Goal: Information Seeking & Learning: Learn about a topic

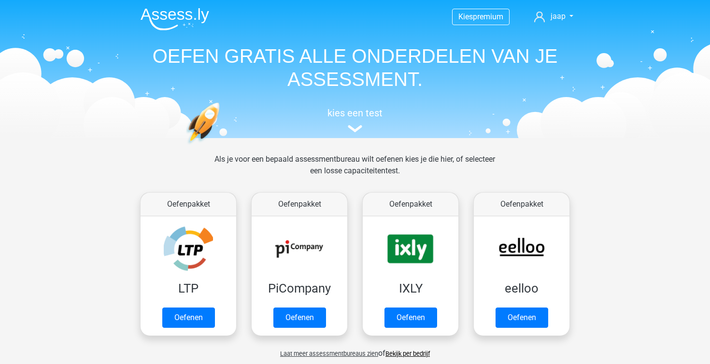
scroll to position [410, 0]
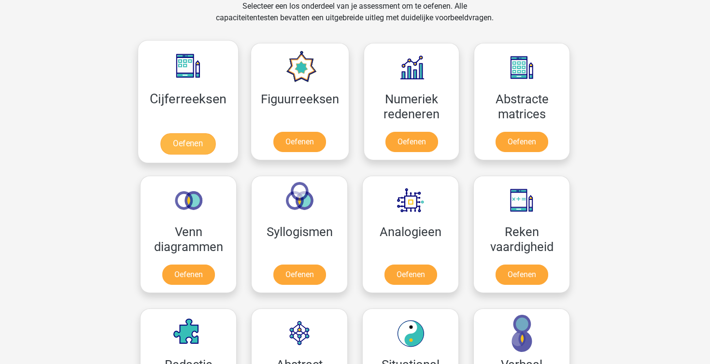
click at [205, 155] on link "Oefenen" at bounding box center [187, 143] width 55 height 21
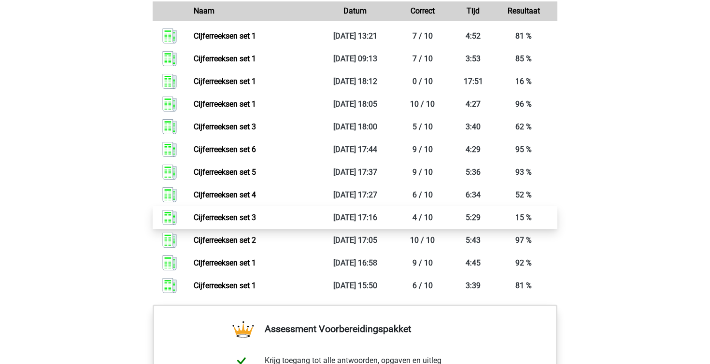
scroll to position [758, 0]
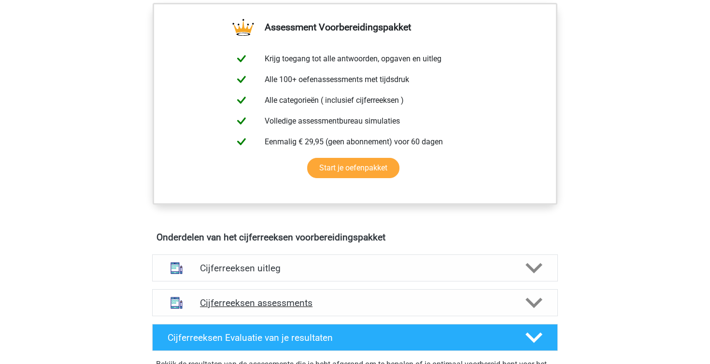
click at [340, 309] on h4 "Cijferreeksen assessments" at bounding box center [355, 303] width 310 height 11
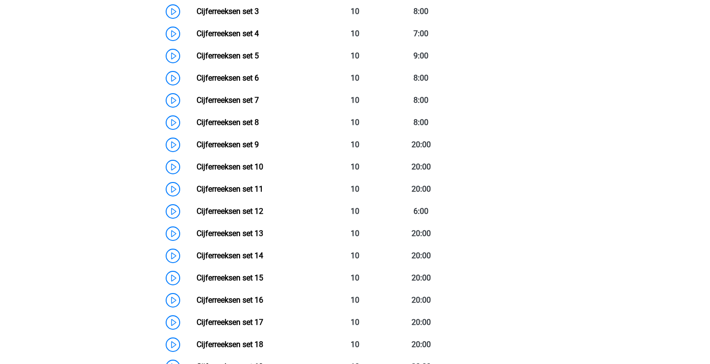
scroll to position [788, 0]
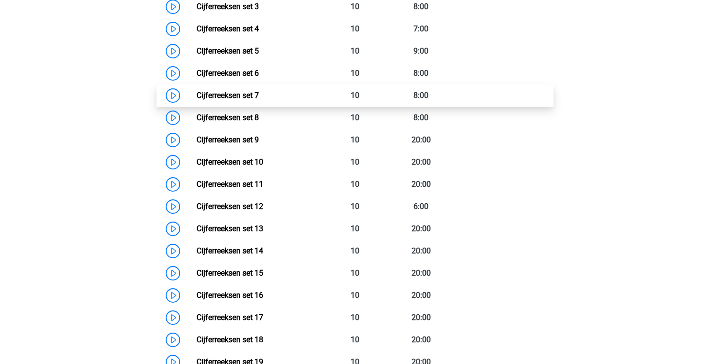
click at [257, 100] on link "Cijferreeksen set 7" at bounding box center [228, 95] width 62 height 9
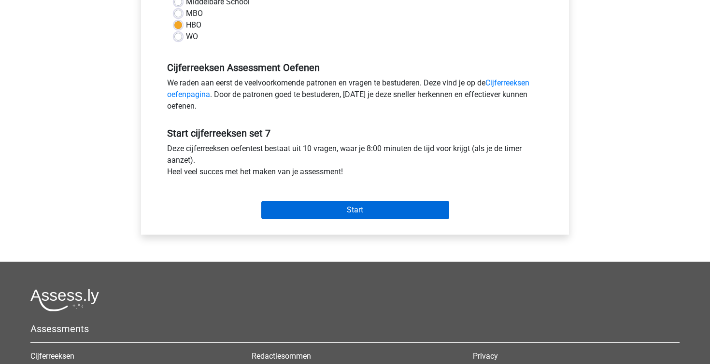
scroll to position [245, 0]
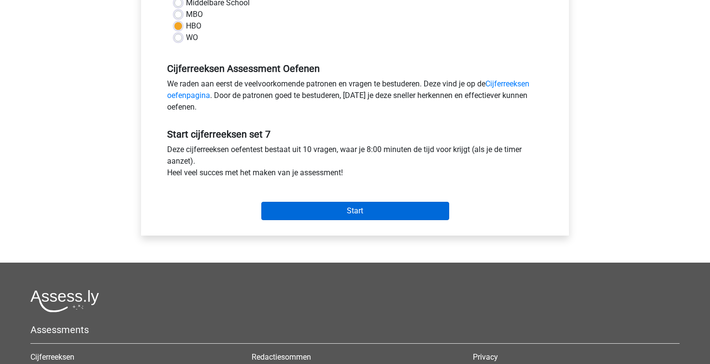
click at [377, 214] on input "Start" at bounding box center [355, 211] width 188 height 18
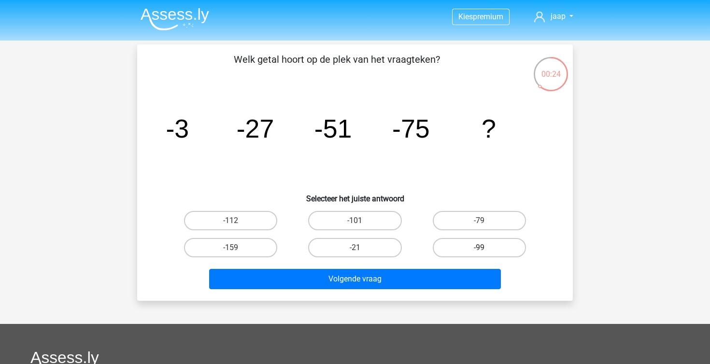
click at [466, 252] on label "-99" at bounding box center [479, 247] width 93 height 19
click at [479, 252] on input "-99" at bounding box center [482, 251] width 6 height 6
radio input "true"
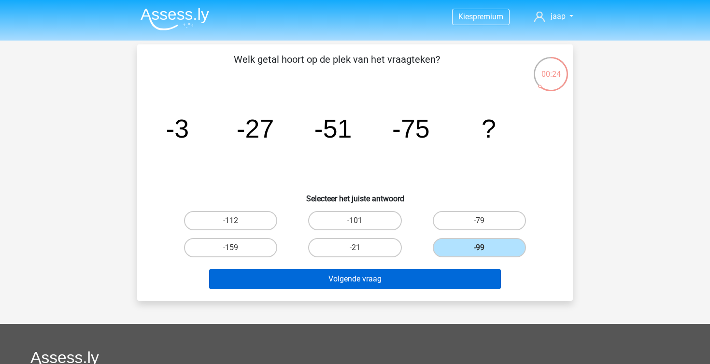
click at [442, 278] on button "Volgende vraag" at bounding box center [355, 279] width 292 height 20
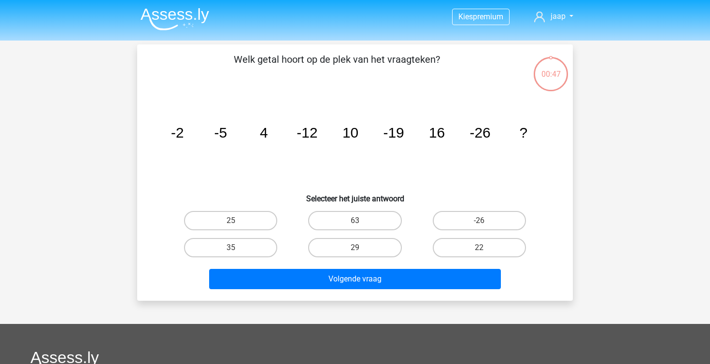
scroll to position [44, 0]
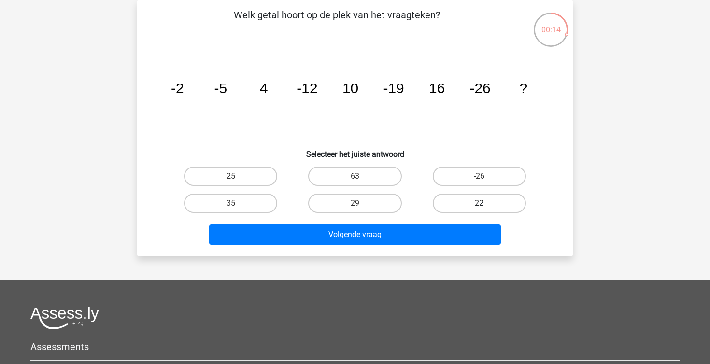
click at [439, 201] on label "22" at bounding box center [479, 203] width 93 height 19
click at [479, 203] on input "22" at bounding box center [482, 206] width 6 height 6
radio input "true"
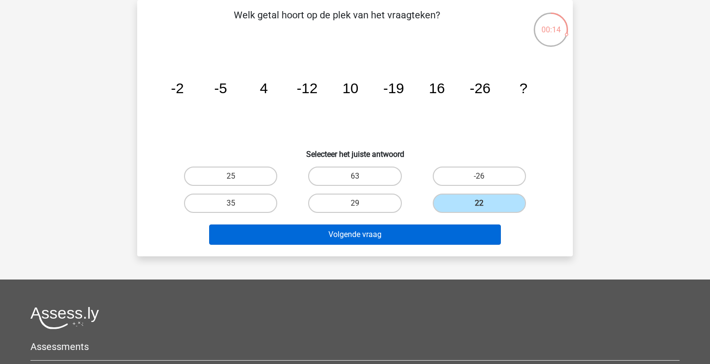
click at [426, 230] on button "Volgende vraag" at bounding box center [355, 235] width 292 height 20
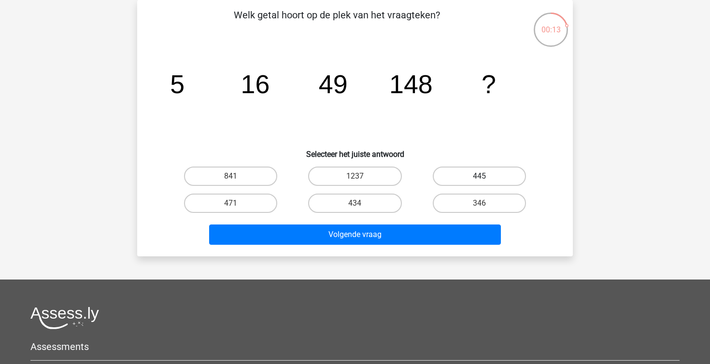
click at [470, 172] on label "445" at bounding box center [479, 176] width 93 height 19
click at [479, 176] on input "445" at bounding box center [482, 179] width 6 height 6
radio input "true"
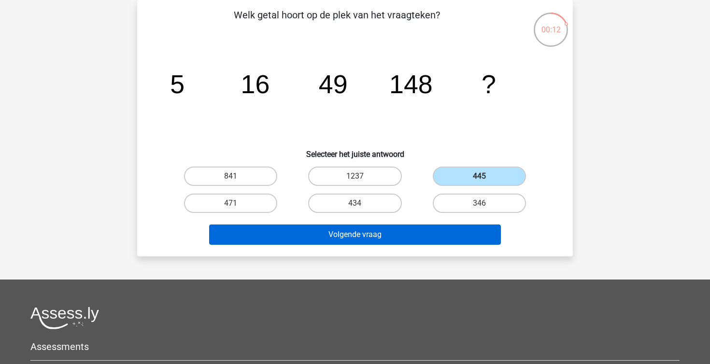
click at [404, 230] on button "Volgende vraag" at bounding box center [355, 235] width 292 height 20
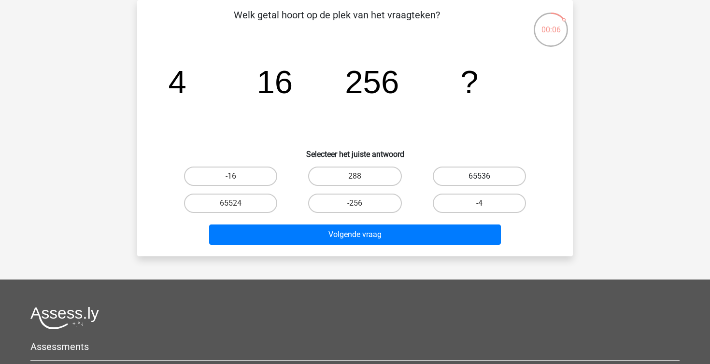
click at [460, 170] on label "65536" at bounding box center [479, 176] width 93 height 19
click at [479, 176] on input "65536" at bounding box center [482, 179] width 6 height 6
radio input "true"
click at [391, 222] on div "Volgende vraag" at bounding box center [355, 233] width 405 height 32
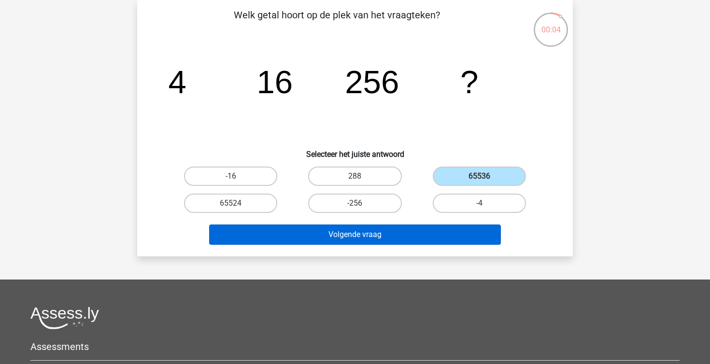
click at [385, 230] on button "Volgende vraag" at bounding box center [355, 235] width 292 height 20
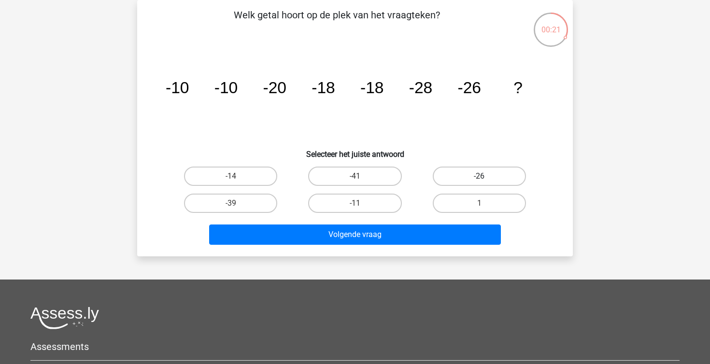
click at [516, 172] on label "-26" at bounding box center [479, 176] width 93 height 19
click at [486, 176] on input "-26" at bounding box center [482, 179] width 6 height 6
radio input "true"
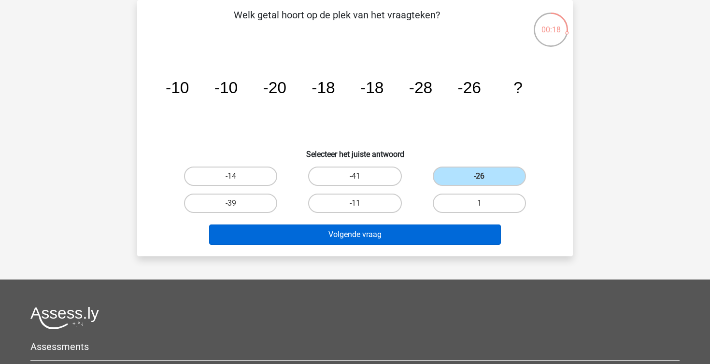
click at [415, 241] on button "Volgende vraag" at bounding box center [355, 235] width 292 height 20
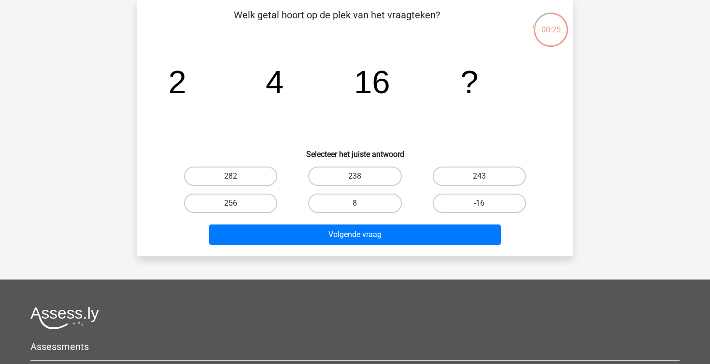
click at [261, 204] on label "256" at bounding box center [230, 203] width 93 height 19
click at [237, 204] on input "256" at bounding box center [234, 206] width 6 height 6
radio input "true"
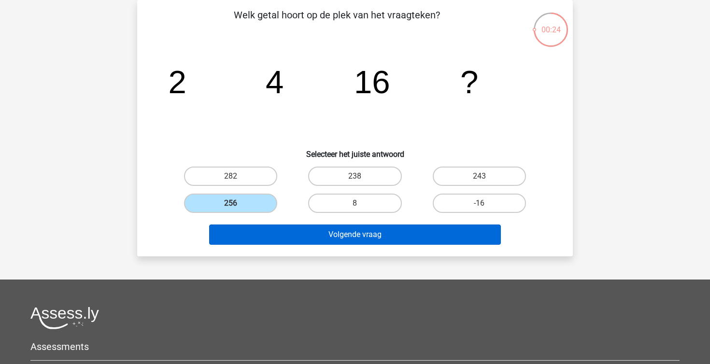
click at [312, 237] on button "Volgende vraag" at bounding box center [355, 235] width 292 height 20
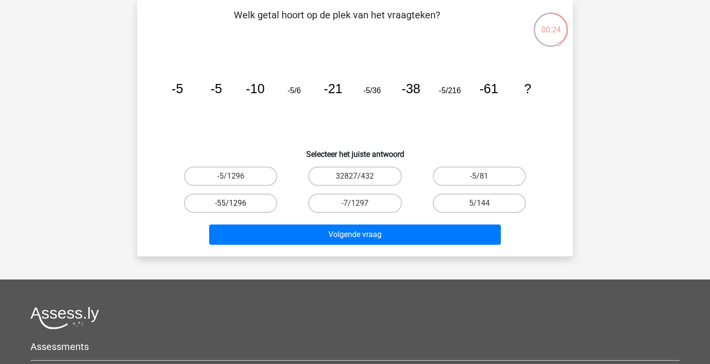
click at [255, 209] on label "-55/1296" at bounding box center [230, 203] width 93 height 19
click at [237, 209] on input "-55/1296" at bounding box center [234, 206] width 6 height 6
radio input "true"
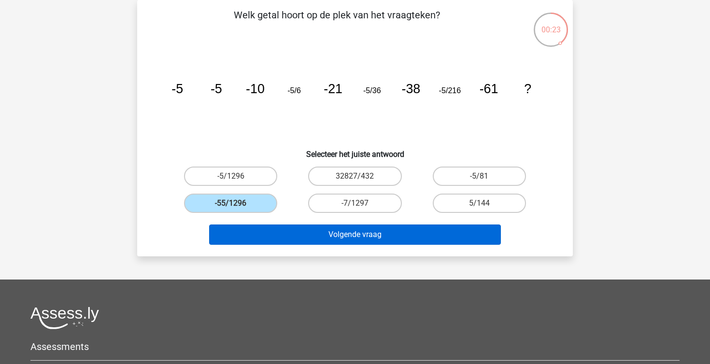
click at [308, 226] on button "Volgende vraag" at bounding box center [355, 235] width 292 height 20
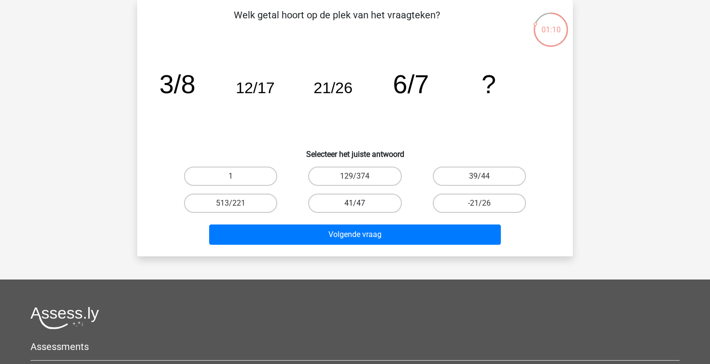
click at [355, 202] on label "41/47" at bounding box center [354, 203] width 93 height 19
click at [355, 203] on input "41/47" at bounding box center [358, 206] width 6 height 6
radio input "true"
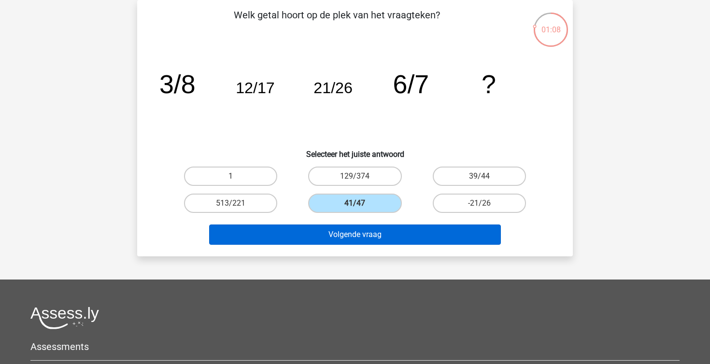
click at [372, 225] on button "Volgende vraag" at bounding box center [355, 235] width 292 height 20
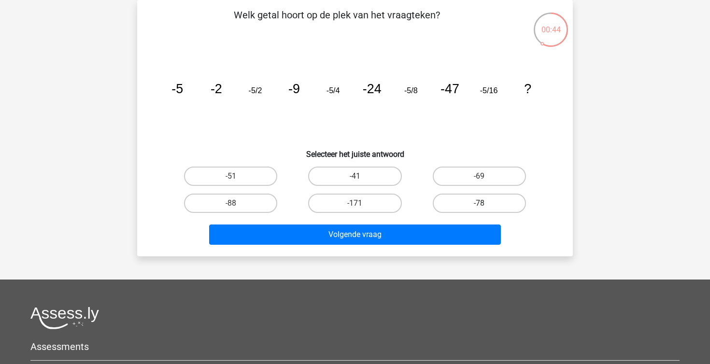
click at [465, 199] on label "-78" at bounding box center [479, 203] width 93 height 19
click at [479, 203] on input "-78" at bounding box center [482, 206] width 6 height 6
radio input "true"
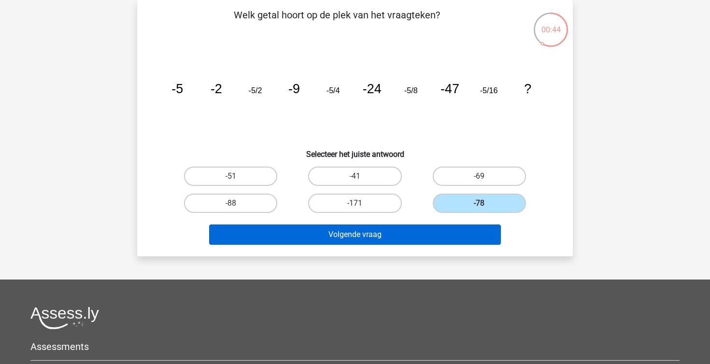
click at [422, 228] on button "Volgende vraag" at bounding box center [355, 235] width 292 height 20
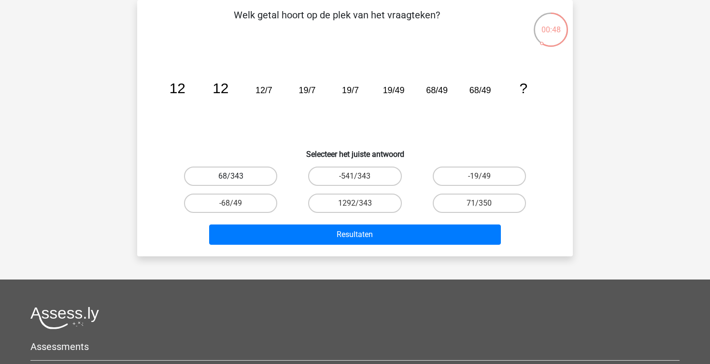
click at [255, 184] on label "68/343" at bounding box center [230, 176] width 93 height 19
click at [237, 183] on input "68/343" at bounding box center [234, 179] width 6 height 6
radio input "true"
click at [316, 250] on div "Welk getal hoort op de plek van het vraagteken? image/svg+xml 12 12 12/7 19/7 1…" at bounding box center [355, 128] width 436 height 257
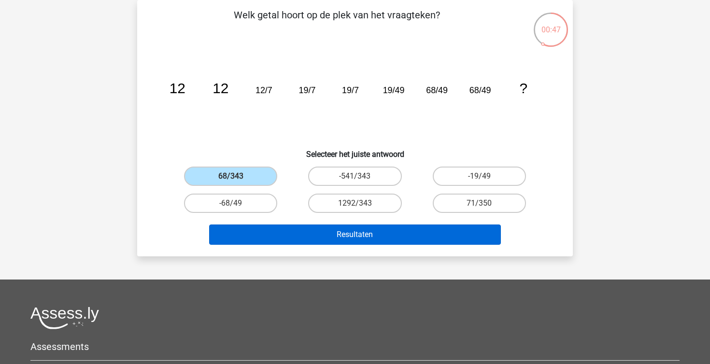
click at [316, 234] on button "Resultaten" at bounding box center [355, 235] width 292 height 20
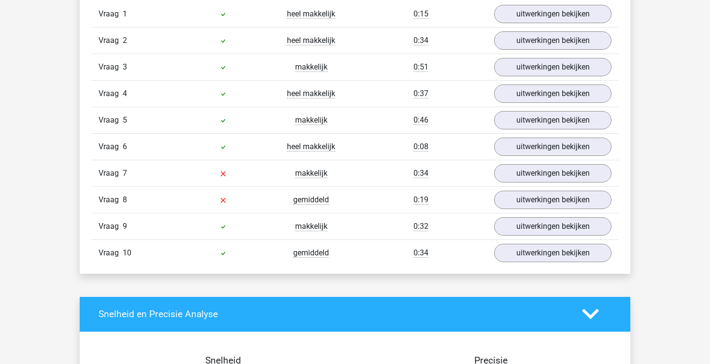
scroll to position [817, 0]
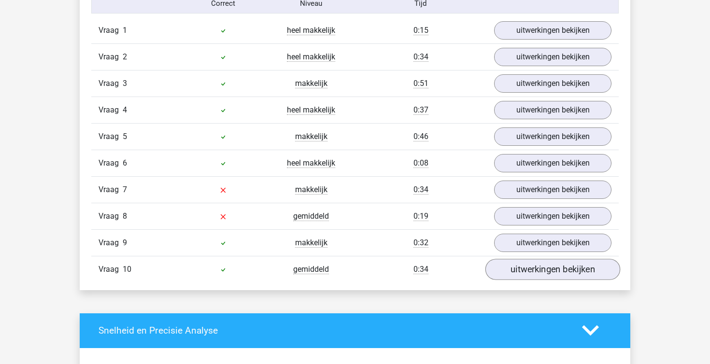
click at [509, 261] on link "uitwerkingen bekijken" at bounding box center [553, 269] width 135 height 21
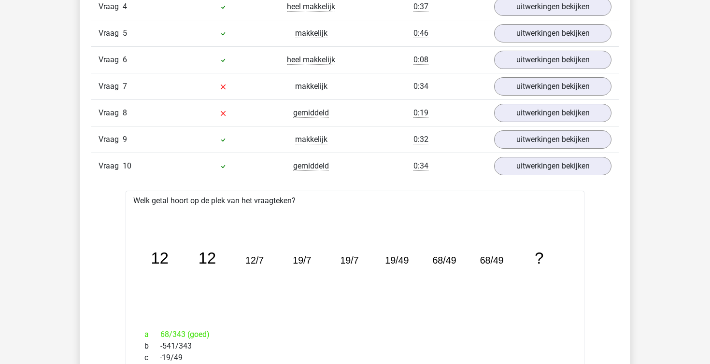
scroll to position [905, 0]
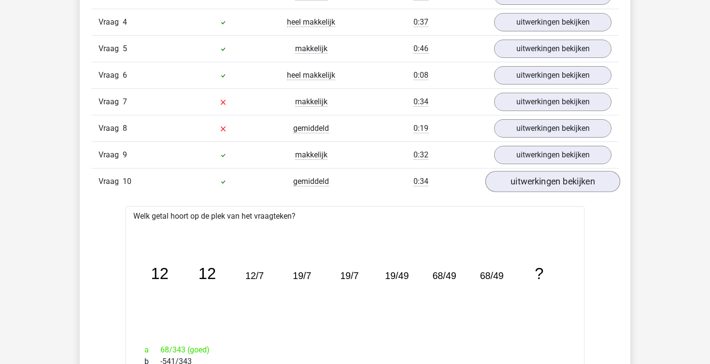
click at [520, 182] on link "uitwerkingen bekijken" at bounding box center [553, 181] width 135 height 21
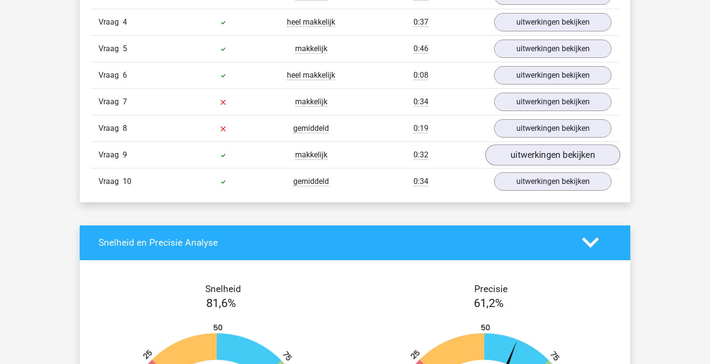
click at [521, 163] on link "uitwerkingen bekijken" at bounding box center [553, 154] width 135 height 21
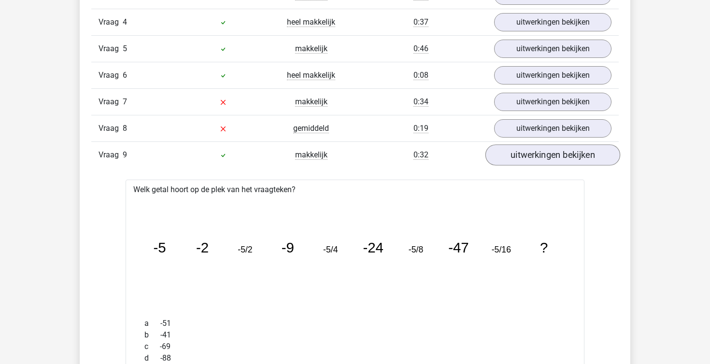
click at [521, 163] on link "uitwerkingen bekijken" at bounding box center [553, 154] width 135 height 21
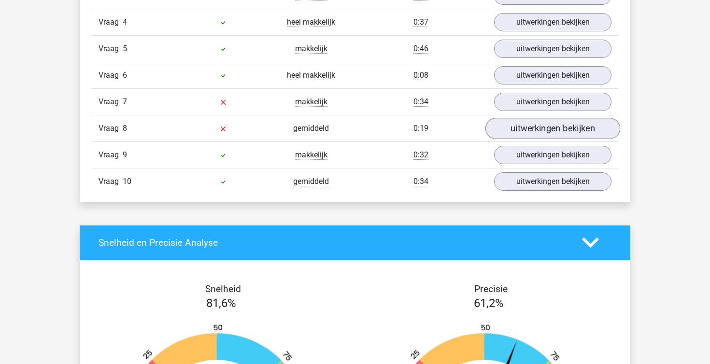
click at [513, 128] on link "uitwerkingen bekijken" at bounding box center [553, 128] width 135 height 21
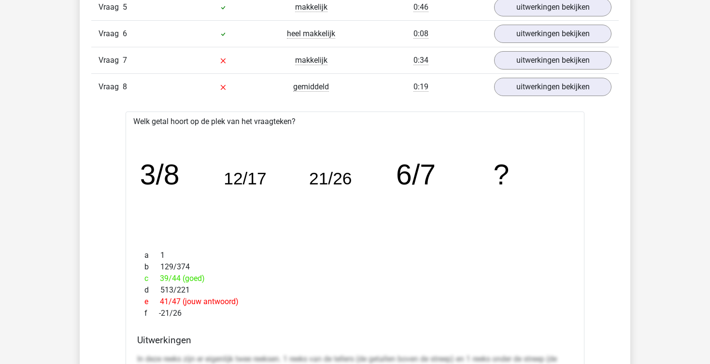
scroll to position [946, 0]
click at [541, 89] on link "uitwerkingen bekijken" at bounding box center [553, 87] width 135 height 21
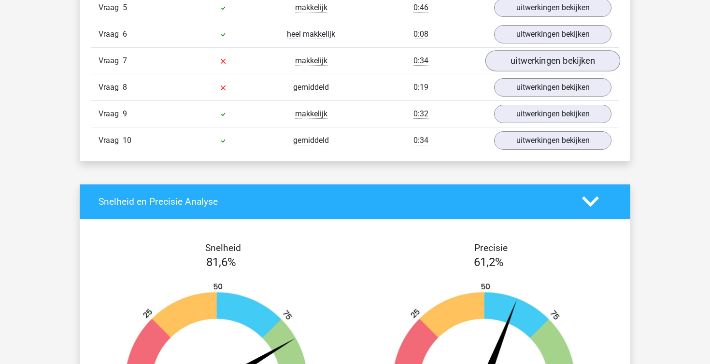
click at [534, 61] on link "uitwerkingen bekijken" at bounding box center [553, 60] width 135 height 21
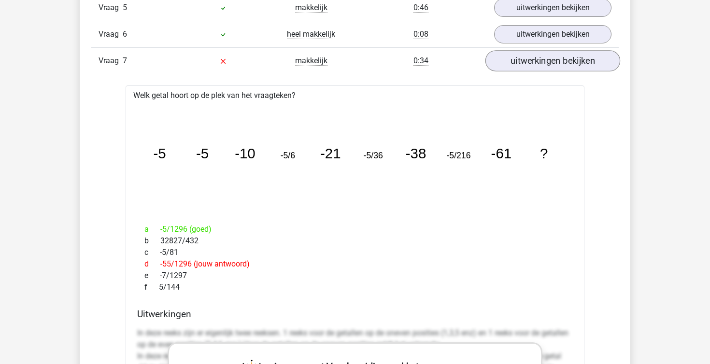
click at [534, 61] on link "uitwerkingen bekijken" at bounding box center [553, 60] width 135 height 21
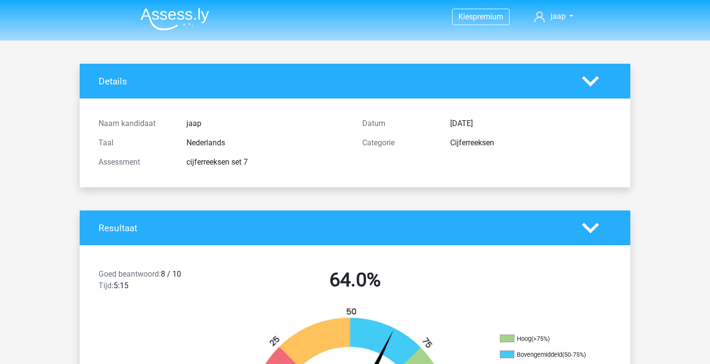
scroll to position [0, 0]
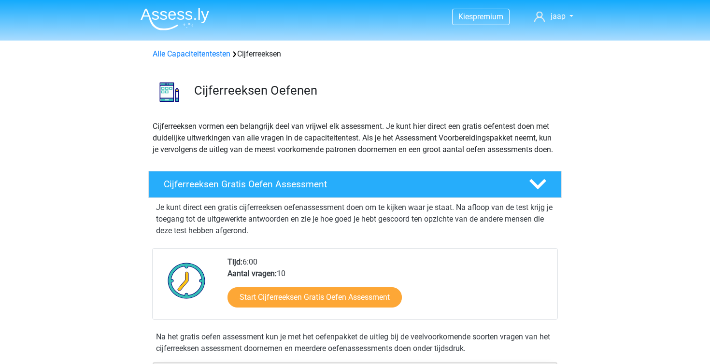
click at [170, 64] on div "Cijferreeksen Oefenen" at bounding box center [355, 90] width 459 height 53
click at [170, 56] on link "Alle Capaciteitentesten" at bounding box center [192, 53] width 78 height 9
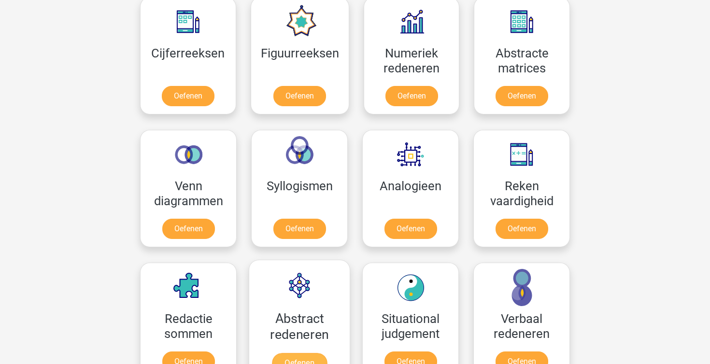
scroll to position [455, 0]
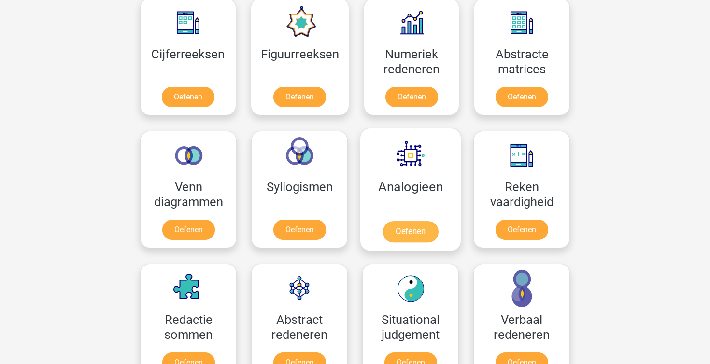
click at [424, 236] on link "Oefenen" at bounding box center [410, 231] width 55 height 21
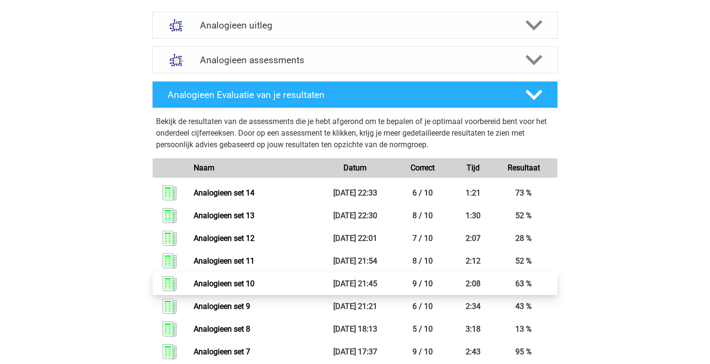
scroll to position [557, 0]
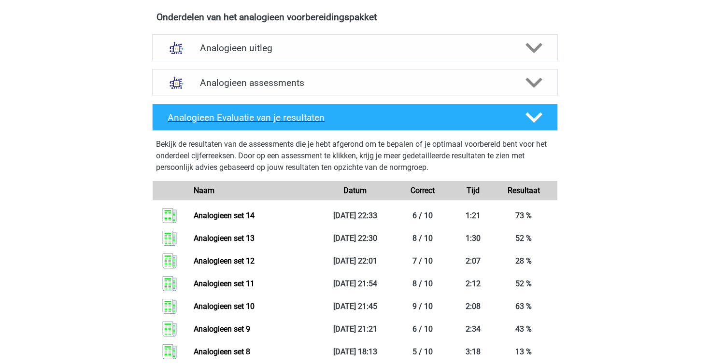
click at [535, 114] on icon at bounding box center [534, 117] width 17 height 17
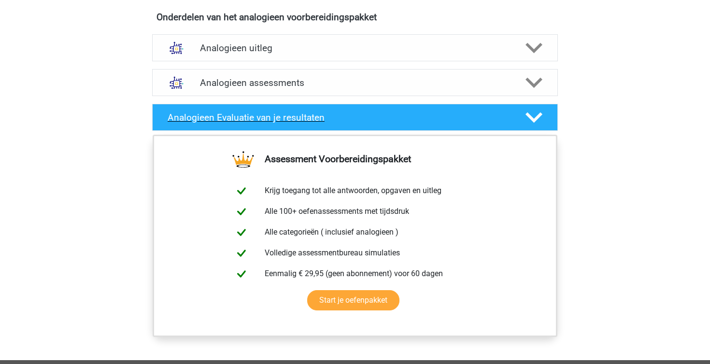
click at [535, 114] on icon at bounding box center [534, 117] width 17 height 17
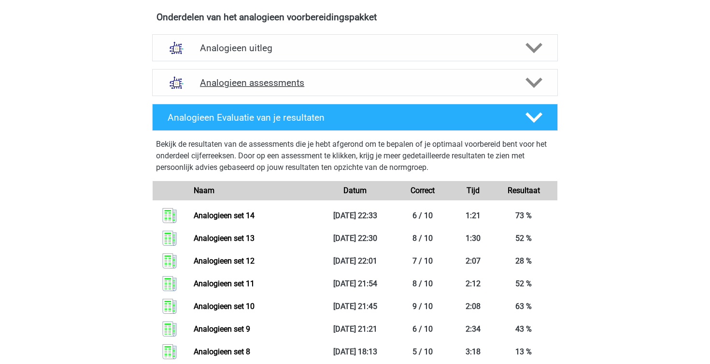
click at [537, 80] on icon at bounding box center [534, 82] width 17 height 17
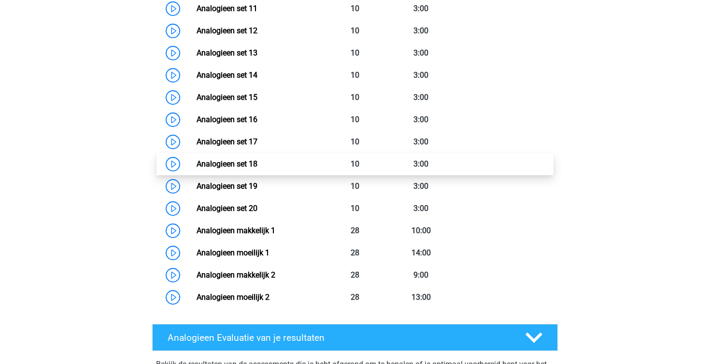
scroll to position [931, 0]
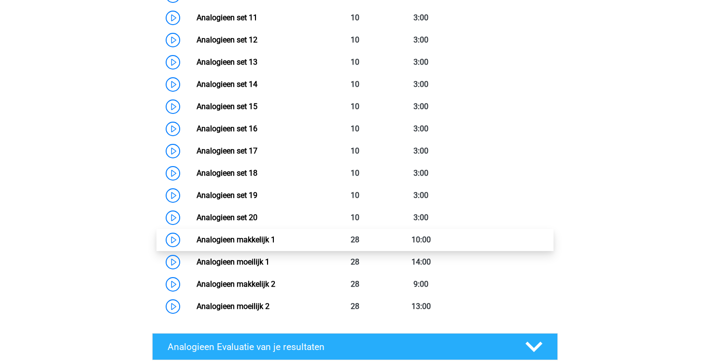
click at [197, 242] on link "Analogieen makkelijk 1" at bounding box center [236, 239] width 79 height 9
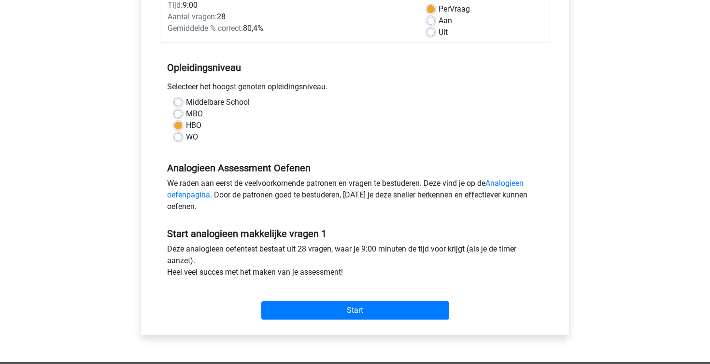
scroll to position [168, 0]
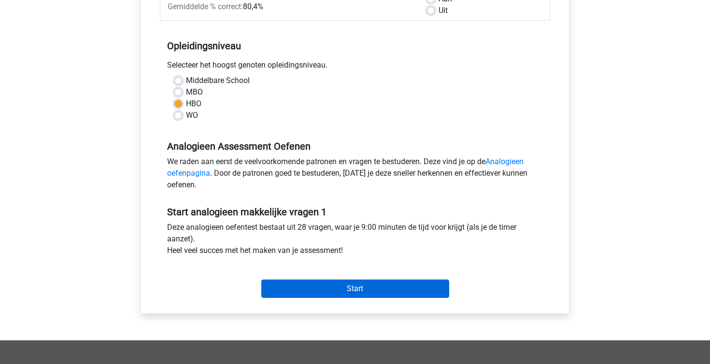
click at [359, 287] on input "Start" at bounding box center [355, 289] width 188 height 18
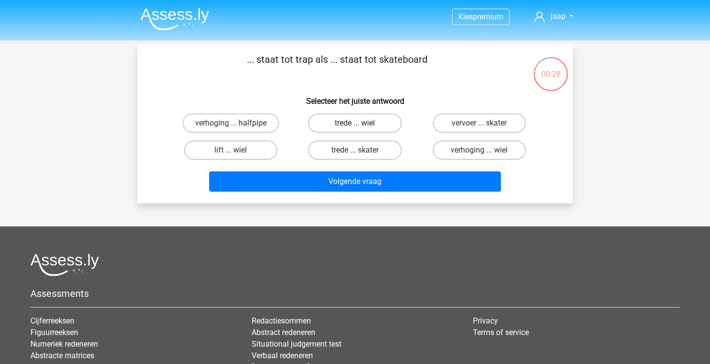
click at [392, 118] on label "trede ... wiel" at bounding box center [354, 123] width 93 height 19
click at [361, 123] on input "trede ... wiel" at bounding box center [358, 126] width 6 height 6
radio input "true"
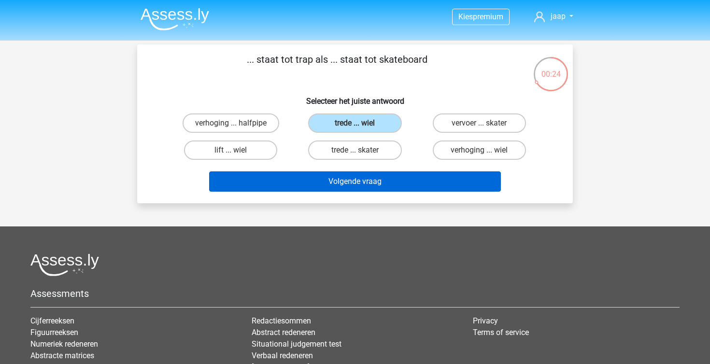
click at [367, 188] on button "Volgende vraag" at bounding box center [355, 182] width 292 height 20
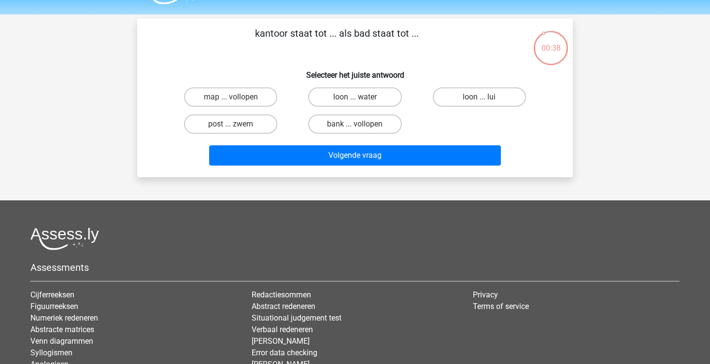
scroll to position [26, 0]
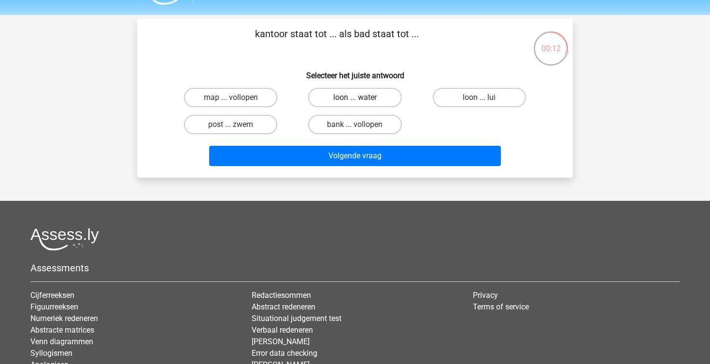
click at [331, 96] on label "loon ... water" at bounding box center [354, 97] width 93 height 19
click at [355, 98] on input "loon ... water" at bounding box center [358, 101] width 6 height 6
radio input "true"
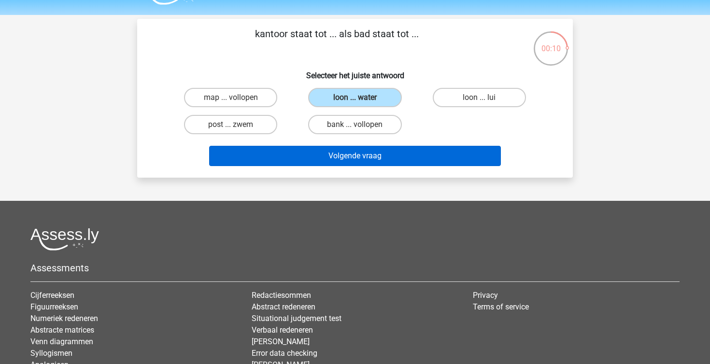
click at [381, 156] on button "Volgende vraag" at bounding box center [355, 156] width 292 height 20
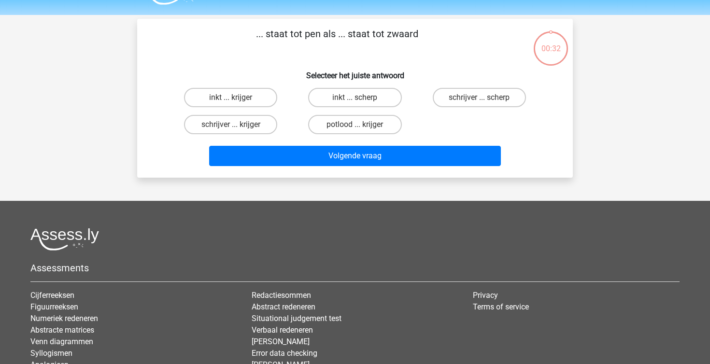
scroll to position [44, 0]
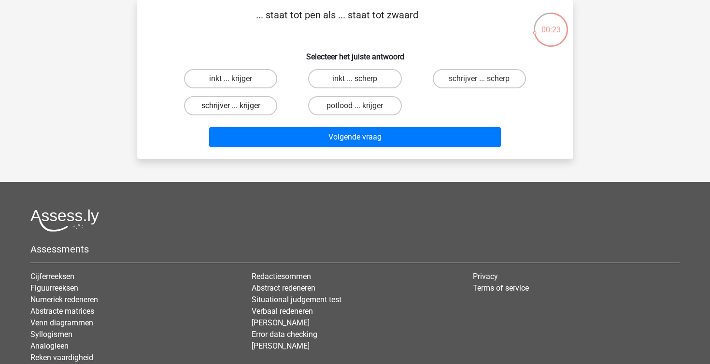
click at [259, 105] on label "schrijver ... krijger" at bounding box center [230, 105] width 93 height 19
click at [237, 106] on input "schrijver ... krijger" at bounding box center [234, 109] width 6 height 6
radio input "true"
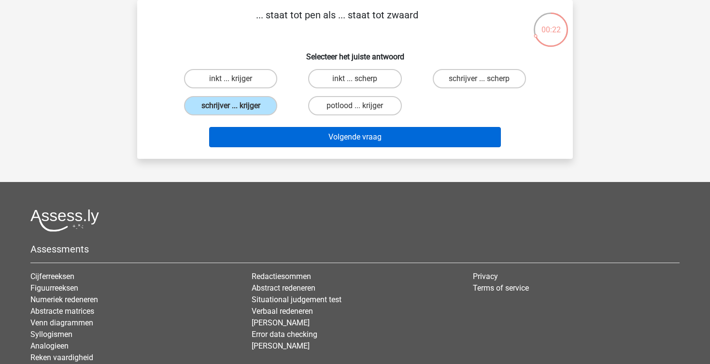
click at [320, 136] on button "Volgende vraag" at bounding box center [355, 137] width 292 height 20
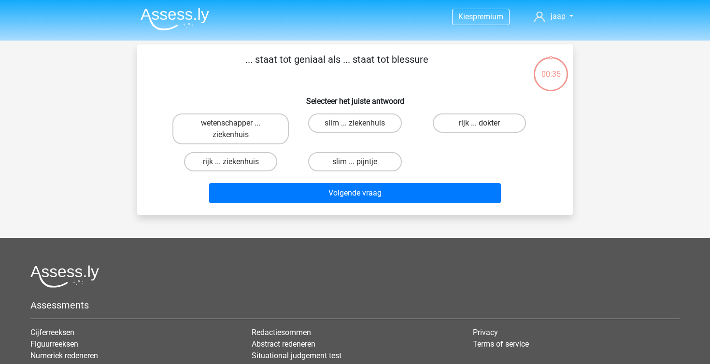
scroll to position [0, 0]
click at [381, 157] on label "slim ... pijntje" at bounding box center [354, 161] width 93 height 19
click at [361, 162] on input "slim ... pijntje" at bounding box center [358, 165] width 6 height 6
radio input "true"
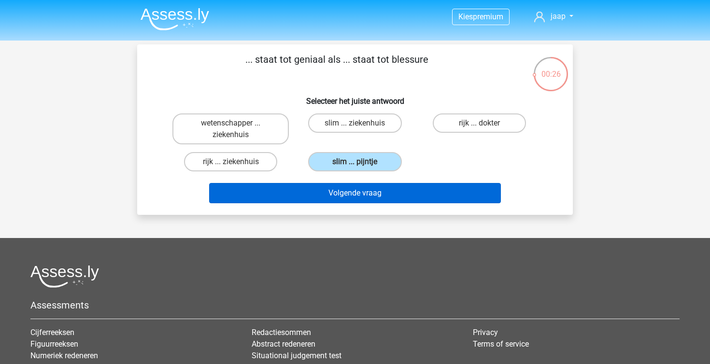
click at [399, 193] on button "Volgende vraag" at bounding box center [355, 193] width 292 height 20
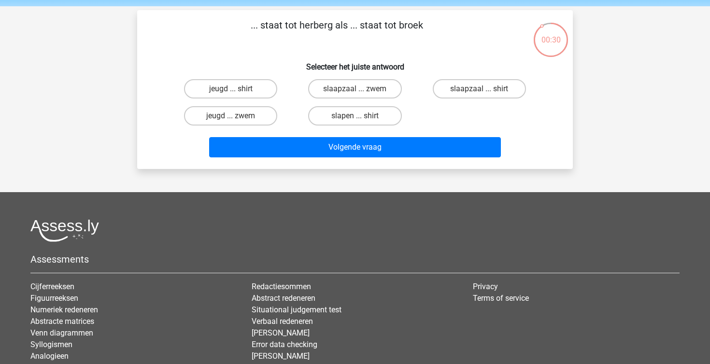
scroll to position [34, 0]
click at [273, 111] on label "jeugd ... zwem" at bounding box center [230, 115] width 93 height 19
click at [237, 116] on input "jeugd ... zwem" at bounding box center [234, 119] width 6 height 6
radio input "true"
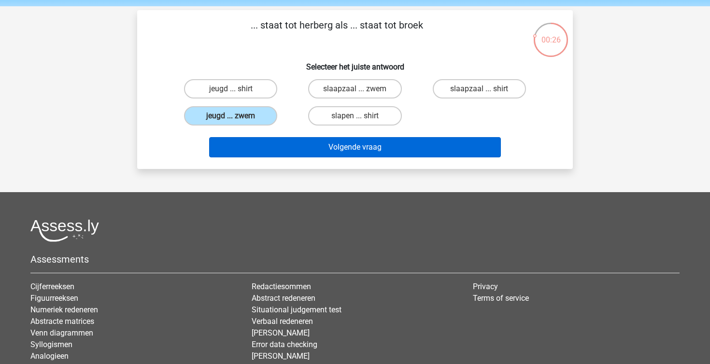
click at [357, 147] on button "Volgende vraag" at bounding box center [355, 147] width 292 height 20
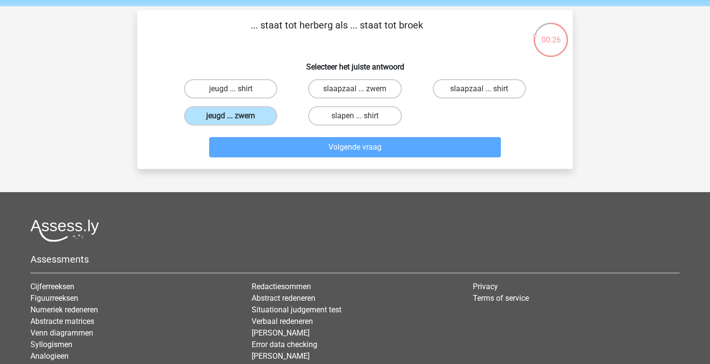
scroll to position [44, 0]
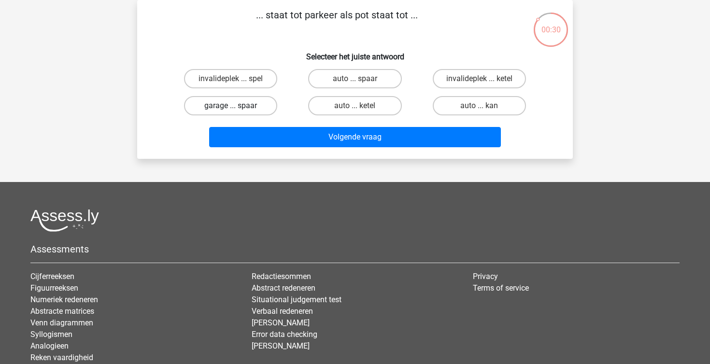
click at [246, 110] on label "garage ... spaar" at bounding box center [230, 105] width 93 height 19
click at [237, 110] on input "garage ... spaar" at bounding box center [234, 109] width 6 height 6
radio input "true"
click at [307, 149] on div "Volgende vraag" at bounding box center [355, 139] width 373 height 24
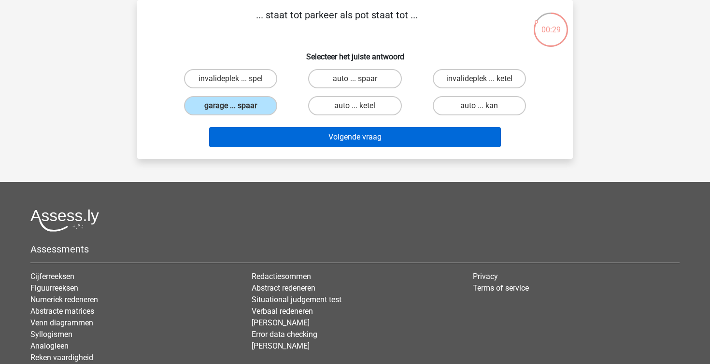
click at [311, 143] on button "Volgende vraag" at bounding box center [355, 137] width 292 height 20
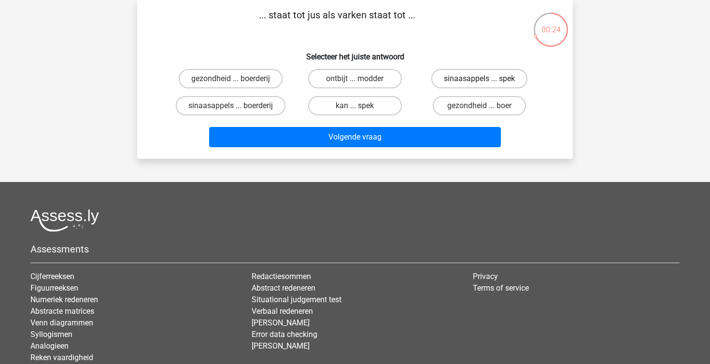
click at [461, 76] on label "sinaasappels ... spek" at bounding box center [479, 78] width 96 height 19
click at [479, 79] on input "sinaasappels ... spek" at bounding box center [482, 82] width 6 height 6
radio input "true"
click at [379, 148] on div "Volgende vraag" at bounding box center [355, 139] width 373 height 24
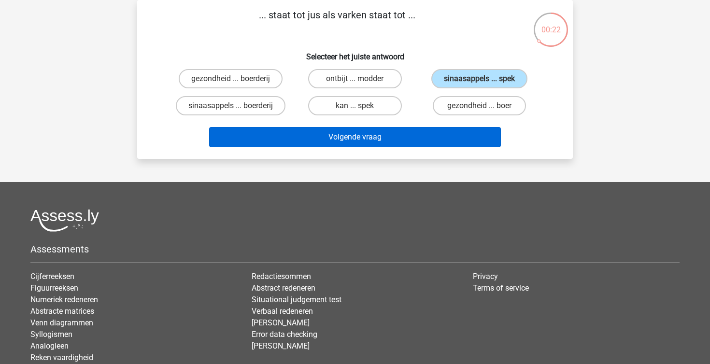
click at [377, 137] on button "Volgende vraag" at bounding box center [355, 137] width 292 height 20
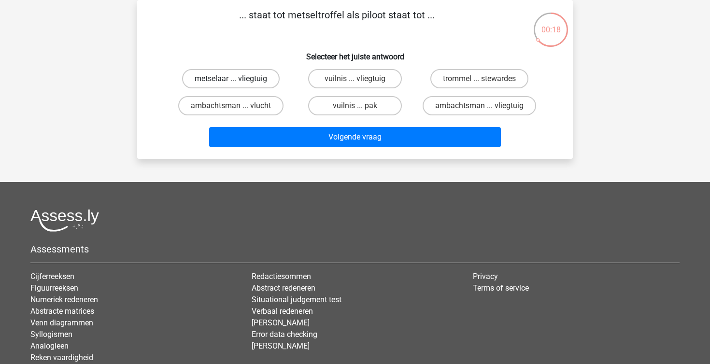
click at [257, 79] on label "metselaar ... vliegtuig" at bounding box center [231, 78] width 98 height 19
click at [237, 79] on input "metselaar ... vliegtuig" at bounding box center [234, 82] width 6 height 6
radio input "true"
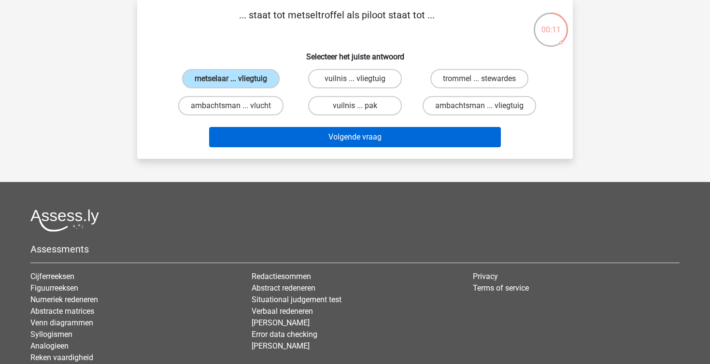
click at [397, 139] on button "Volgende vraag" at bounding box center [355, 137] width 292 height 20
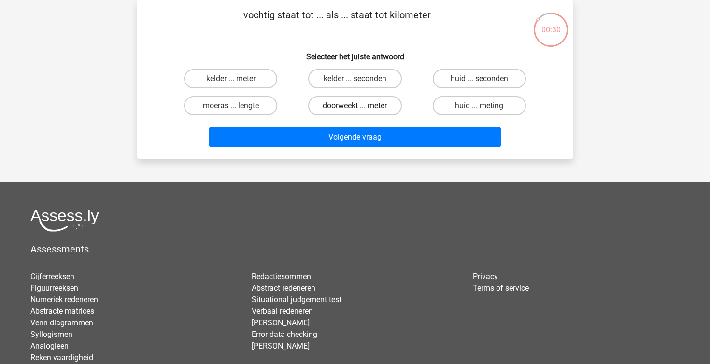
click at [395, 103] on label "doorweekt ... meter" at bounding box center [354, 105] width 93 height 19
click at [361, 106] on input "doorweekt ... meter" at bounding box center [358, 109] width 6 height 6
radio input "true"
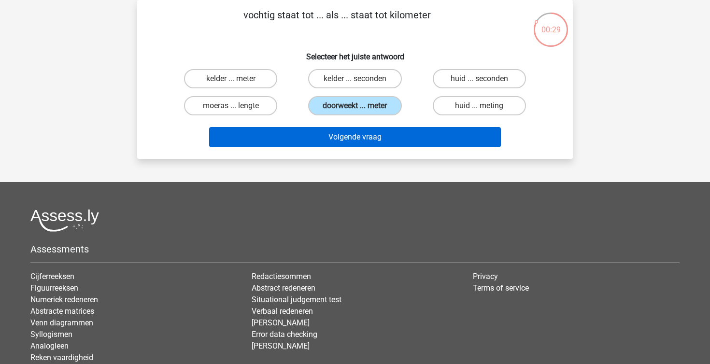
click at [409, 135] on button "Volgende vraag" at bounding box center [355, 137] width 292 height 20
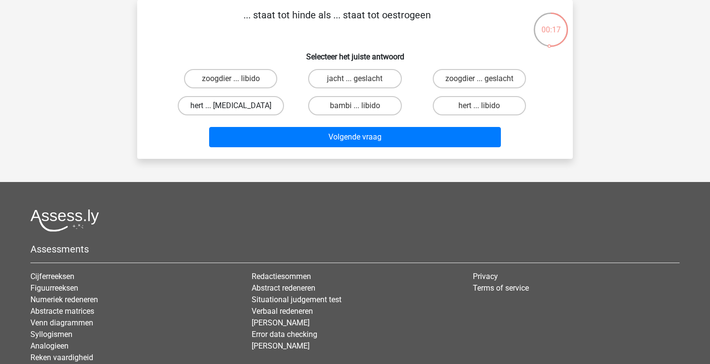
click at [250, 113] on label "hert ... testosteron" at bounding box center [231, 105] width 106 height 19
click at [237, 112] on input "hert ... testosteron" at bounding box center [234, 109] width 6 height 6
radio input "true"
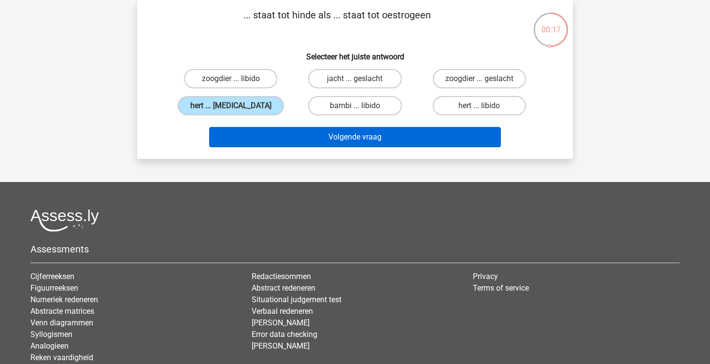
click at [298, 132] on button "Volgende vraag" at bounding box center [355, 137] width 292 height 20
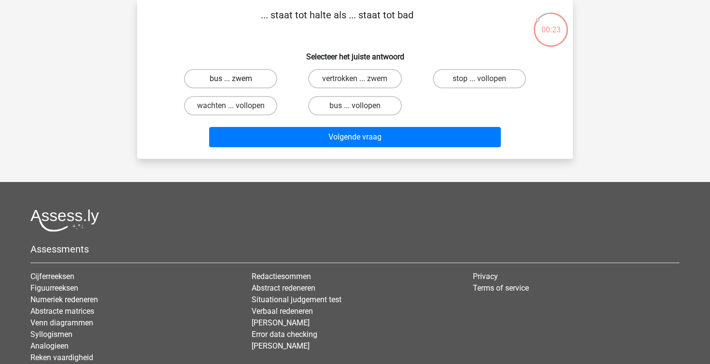
click at [263, 73] on label "bus ... zwem" at bounding box center [230, 78] width 93 height 19
click at [237, 79] on input "bus ... zwem" at bounding box center [234, 82] width 6 height 6
radio input "true"
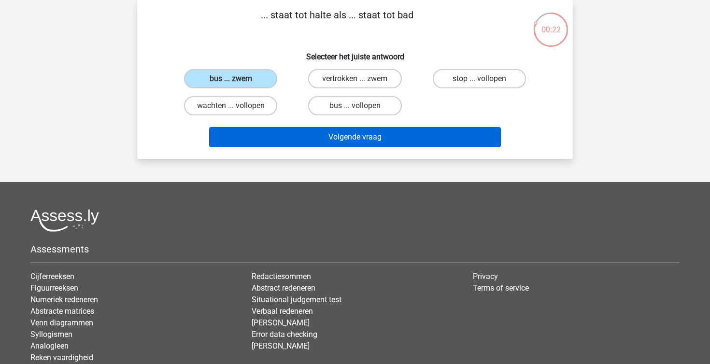
click at [302, 137] on button "Volgende vraag" at bounding box center [355, 137] width 292 height 20
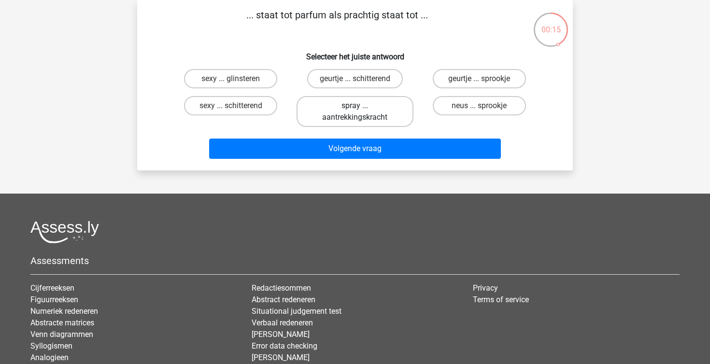
click at [374, 112] on label "spray ... aantrekkingskracht" at bounding box center [355, 111] width 116 height 31
click at [361, 112] on input "spray ... aantrekkingskracht" at bounding box center [358, 109] width 6 height 6
radio input "true"
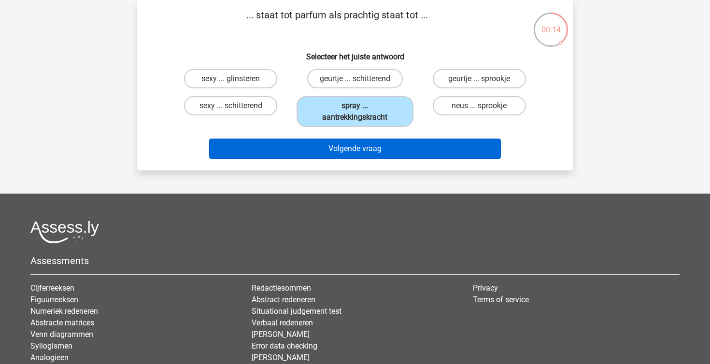
click at [375, 153] on button "Volgende vraag" at bounding box center [355, 149] width 292 height 20
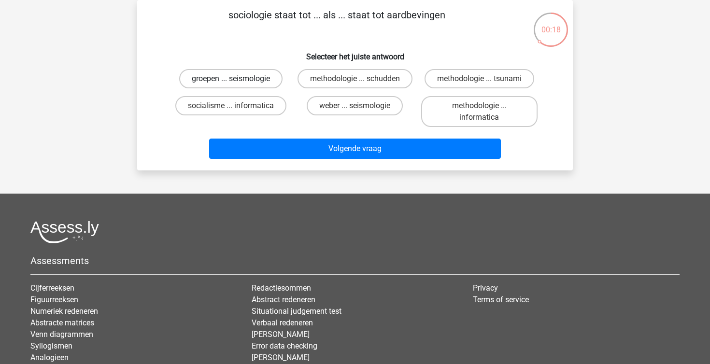
click at [269, 70] on label "groepen ... seismologie" at bounding box center [230, 78] width 103 height 19
click at [237, 79] on input "groepen ... seismologie" at bounding box center [234, 82] width 6 height 6
radio input "true"
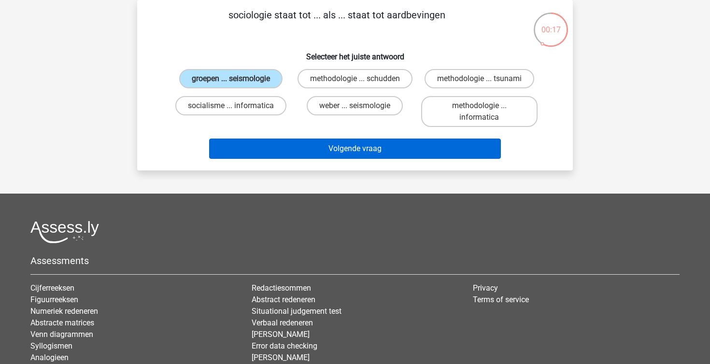
click at [331, 151] on button "Volgende vraag" at bounding box center [355, 149] width 292 height 20
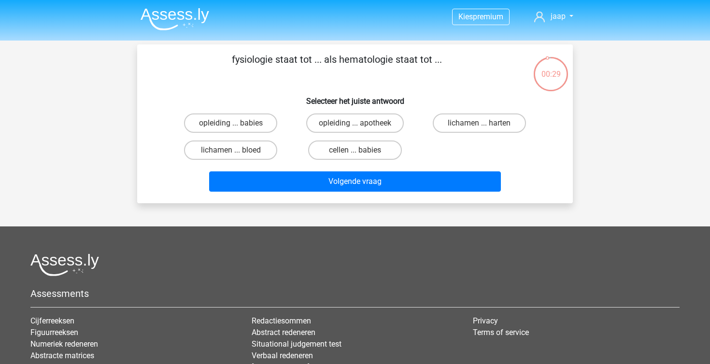
scroll to position [0, 0]
click at [464, 118] on label "lichamen ... harten" at bounding box center [479, 123] width 93 height 19
click at [479, 123] on input "lichamen ... harten" at bounding box center [482, 126] width 6 height 6
radio input "true"
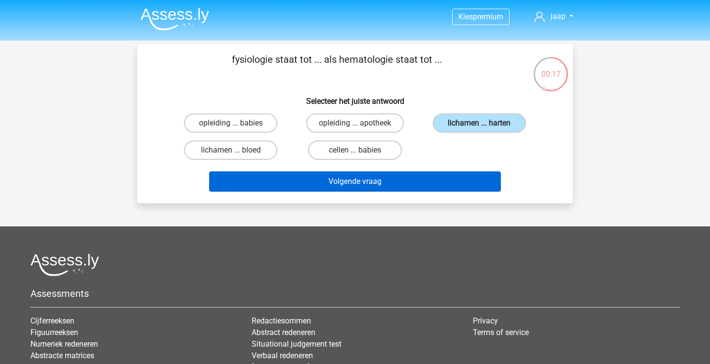
click at [399, 180] on button "Volgende vraag" at bounding box center [355, 182] width 292 height 20
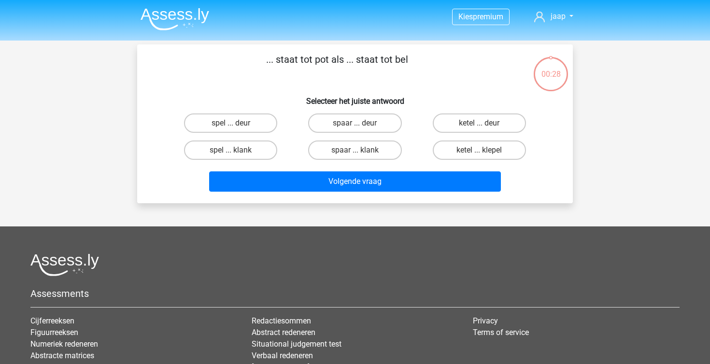
scroll to position [44, 0]
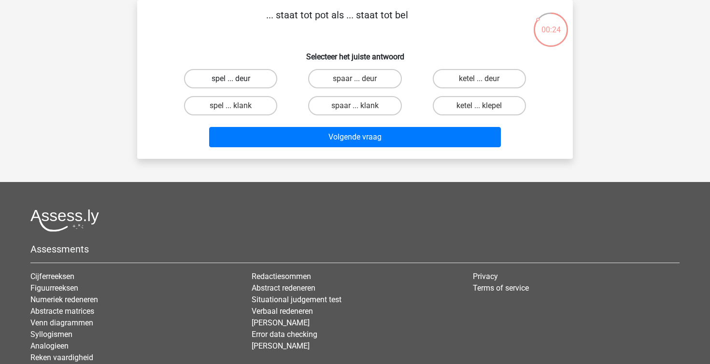
click at [224, 83] on label "spel ... deur" at bounding box center [230, 78] width 93 height 19
click at [231, 83] on input "spel ... deur" at bounding box center [234, 82] width 6 height 6
radio input "true"
click at [353, 76] on label "spaar ... deur" at bounding box center [354, 78] width 93 height 19
click at [355, 79] on input "spaar ... deur" at bounding box center [358, 82] width 6 height 6
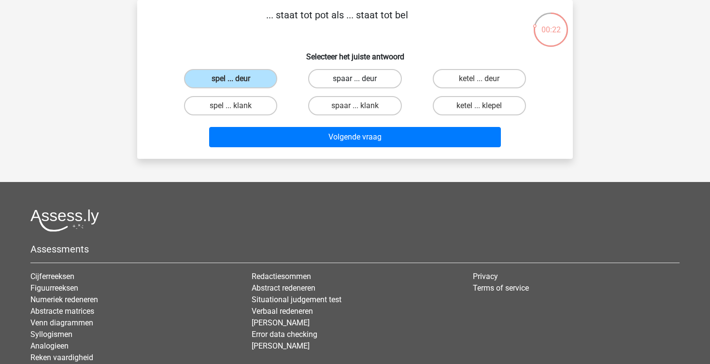
radio input "true"
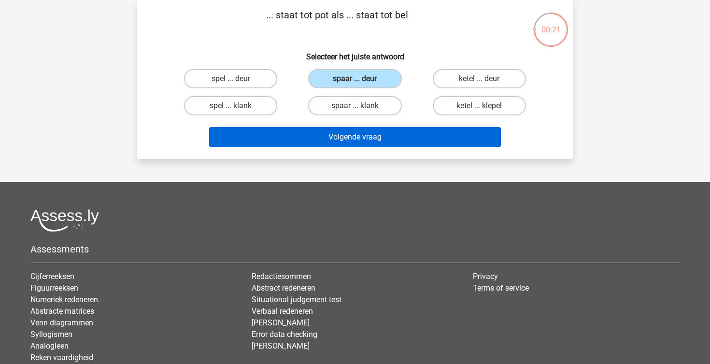
click at [390, 131] on button "Volgende vraag" at bounding box center [355, 137] width 292 height 20
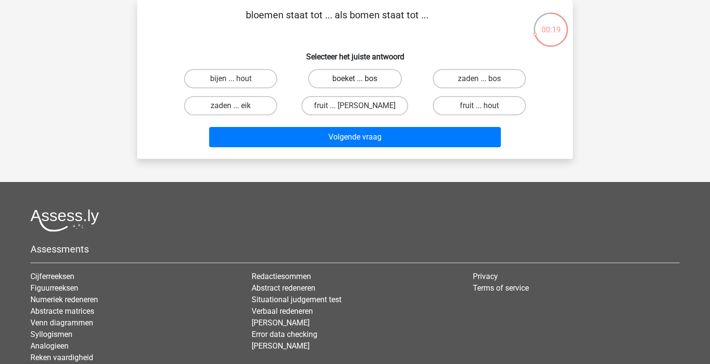
click at [389, 74] on label "boeket ... bos" at bounding box center [354, 78] width 93 height 19
click at [361, 79] on input "boeket ... bos" at bounding box center [358, 82] width 6 height 6
radio input "true"
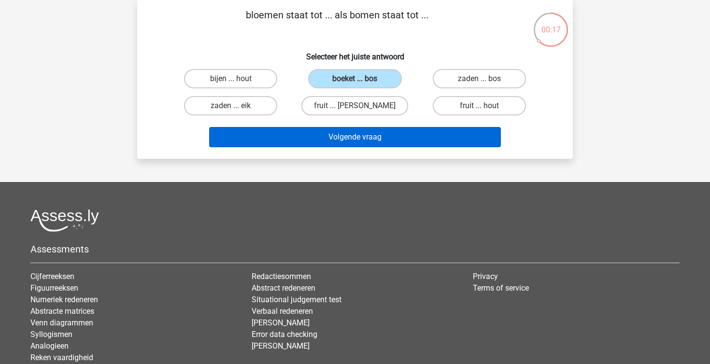
click at [405, 137] on button "Volgende vraag" at bounding box center [355, 137] width 292 height 20
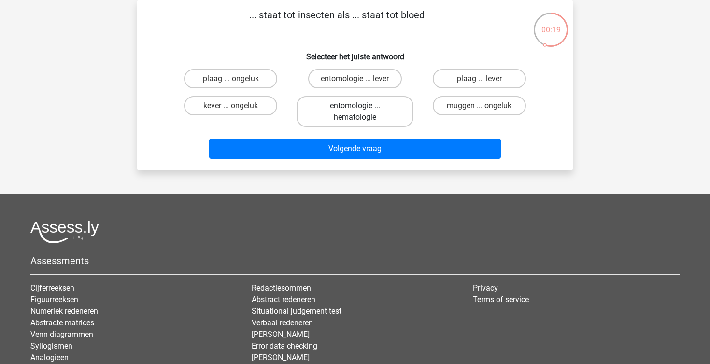
click at [385, 103] on label "entomologie ... hematologie" at bounding box center [355, 111] width 116 height 31
click at [361, 106] on input "entomologie ... hematologie" at bounding box center [358, 109] width 6 height 6
radio input "true"
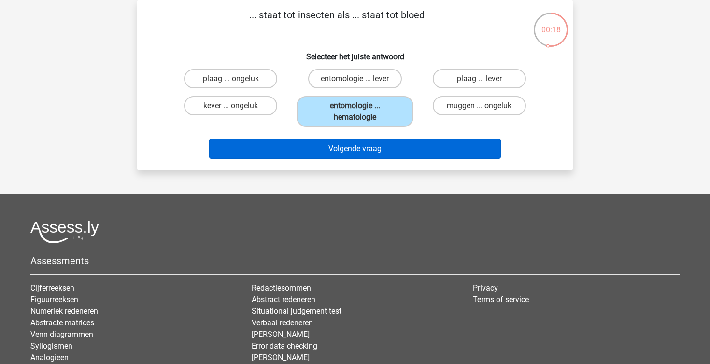
click at [384, 143] on button "Volgende vraag" at bounding box center [355, 149] width 292 height 20
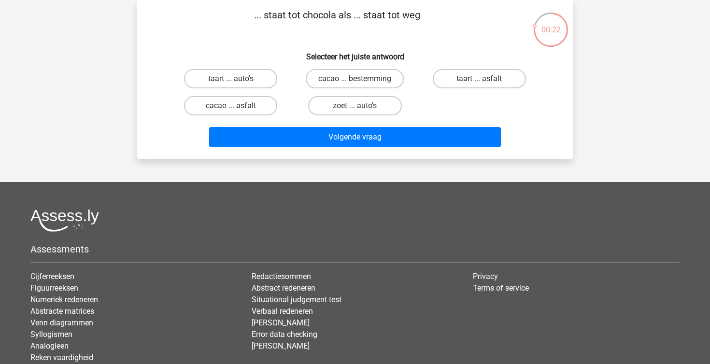
click at [269, 94] on div "cacao ... asfalt" at bounding box center [231, 105] width 124 height 27
click at [265, 102] on label "cacao ... asfalt" at bounding box center [230, 105] width 93 height 19
click at [237, 106] on input "cacao ... asfalt" at bounding box center [234, 109] width 6 height 6
radio input "true"
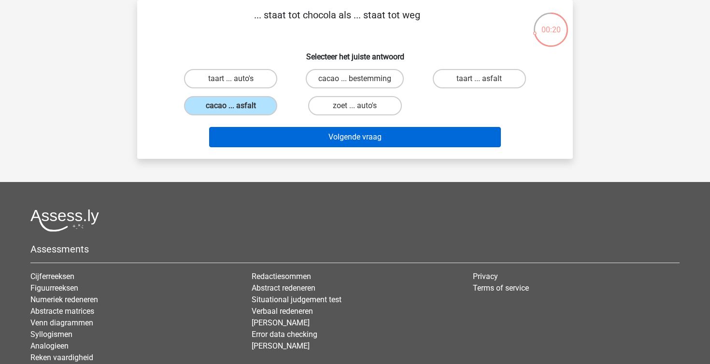
click at [316, 142] on button "Volgende vraag" at bounding box center [355, 137] width 292 height 20
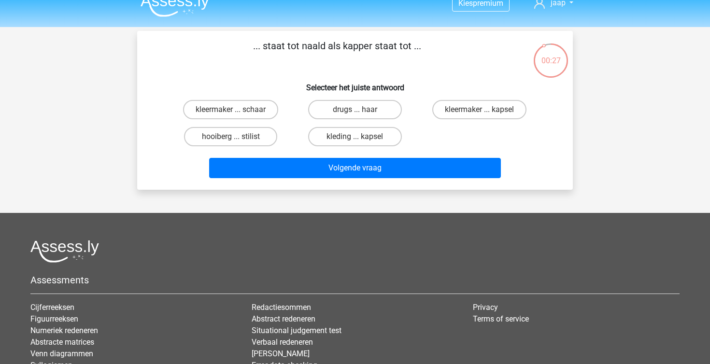
scroll to position [14, 0]
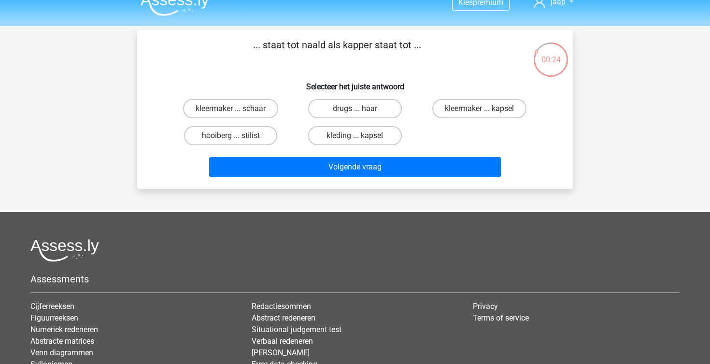
click at [275, 95] on div "... staat tot naald als kapper staat tot ... Selecteer het juiste antwoord klee…" at bounding box center [355, 110] width 428 height 144
click at [249, 119] on div "kleermaker ... schaar" at bounding box center [231, 108] width 124 height 27
click at [249, 111] on label "kleermaker ... schaar" at bounding box center [230, 108] width 95 height 19
click at [237, 111] on input "kleermaker ... schaar" at bounding box center [234, 112] width 6 height 6
radio input "true"
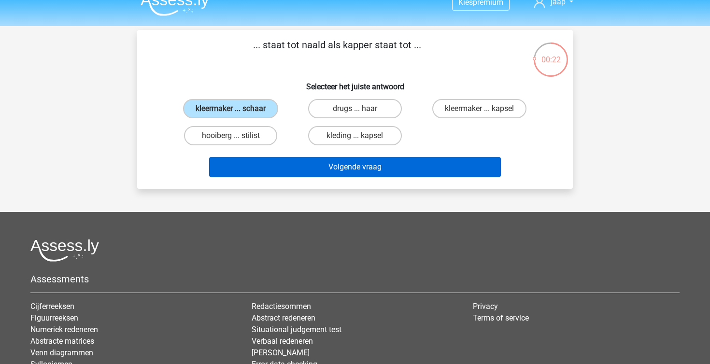
click at [304, 161] on button "Volgende vraag" at bounding box center [355, 167] width 292 height 20
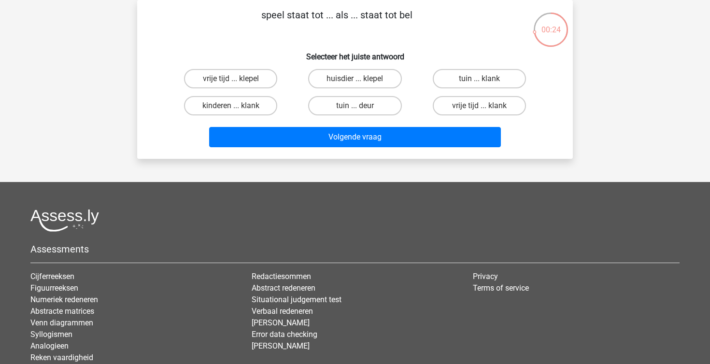
click at [276, 71] on div "vrije tijd ... klepel" at bounding box center [231, 78] width 116 height 19
click at [269, 73] on label "vrije tijd ... klepel" at bounding box center [230, 78] width 93 height 19
click at [237, 79] on input "vrije tijd ... klepel" at bounding box center [234, 82] width 6 height 6
radio input "true"
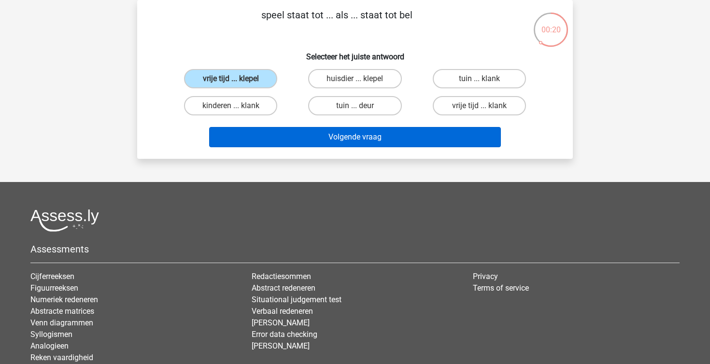
click at [330, 132] on button "Volgende vraag" at bounding box center [355, 137] width 292 height 20
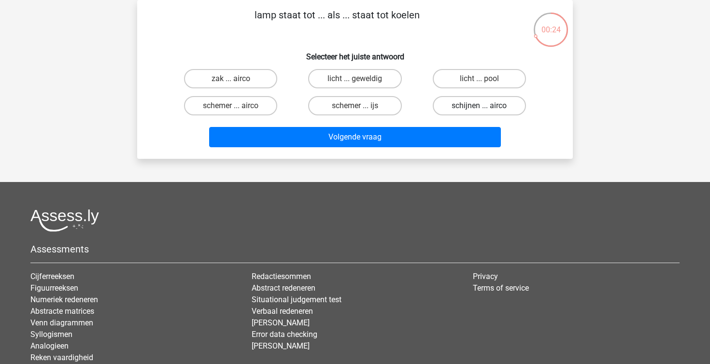
click at [464, 103] on label "schijnen ... airco" at bounding box center [479, 105] width 93 height 19
click at [479, 106] on input "schijnen ... airco" at bounding box center [482, 109] width 6 height 6
radio input "true"
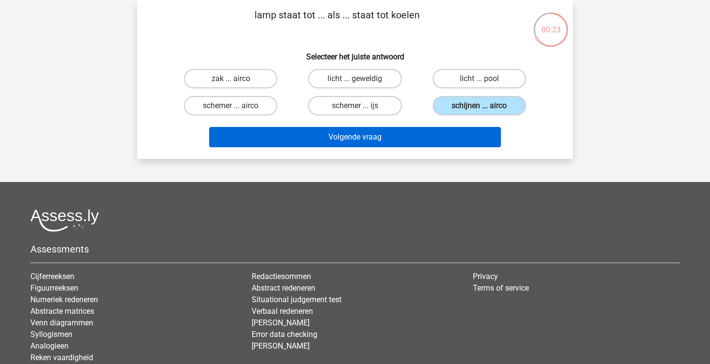
click at [449, 135] on button "Volgende vraag" at bounding box center [355, 137] width 292 height 20
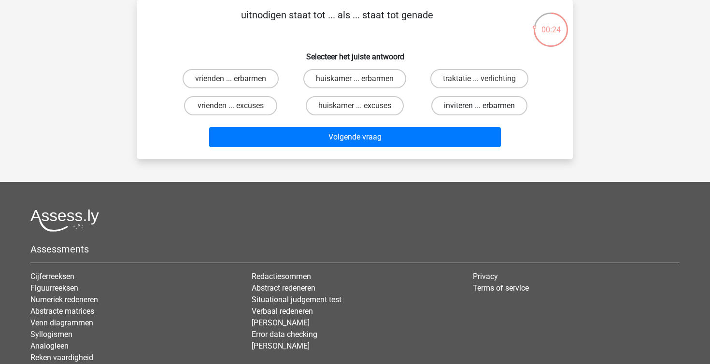
click at [443, 102] on label "inviteren ... erbarmen" at bounding box center [479, 105] width 96 height 19
click at [479, 106] on input "inviteren ... erbarmen" at bounding box center [482, 109] width 6 height 6
radio input "true"
click at [436, 124] on div "Volgende vraag" at bounding box center [355, 135] width 405 height 32
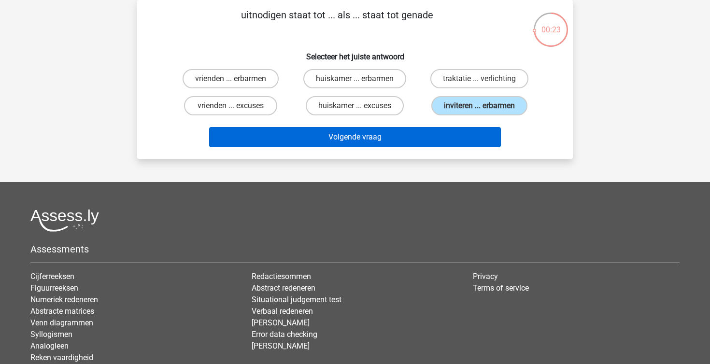
click at [427, 133] on button "Volgende vraag" at bounding box center [355, 137] width 292 height 20
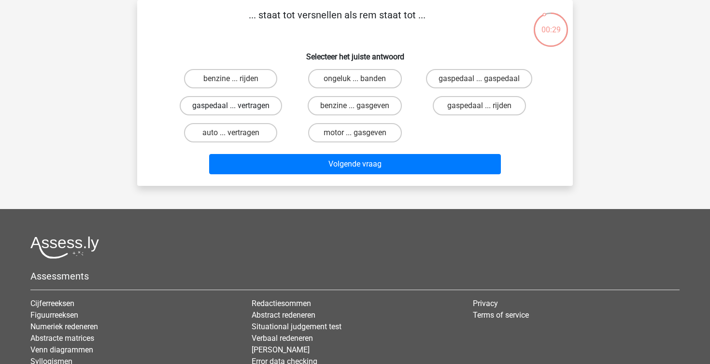
click at [271, 112] on label "gaspedaal ... vertragen" at bounding box center [231, 105] width 102 height 19
click at [237, 112] on input "gaspedaal ... vertragen" at bounding box center [234, 109] width 6 height 6
radio input "true"
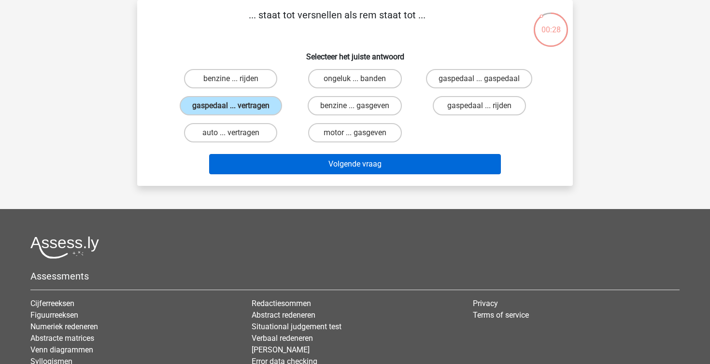
click at [286, 157] on button "Volgende vraag" at bounding box center [355, 164] width 292 height 20
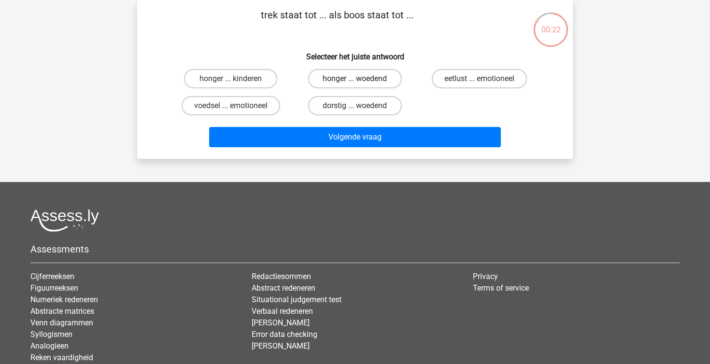
click at [334, 74] on label "honger ... woedend" at bounding box center [354, 78] width 93 height 19
click at [355, 79] on input "honger ... woedend" at bounding box center [358, 82] width 6 height 6
radio input "true"
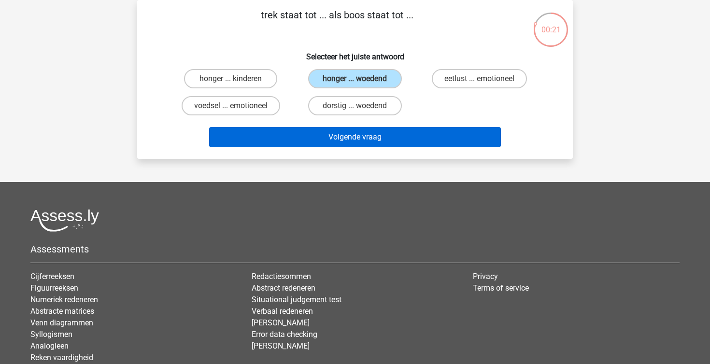
click at [397, 137] on button "Volgende vraag" at bounding box center [355, 137] width 292 height 20
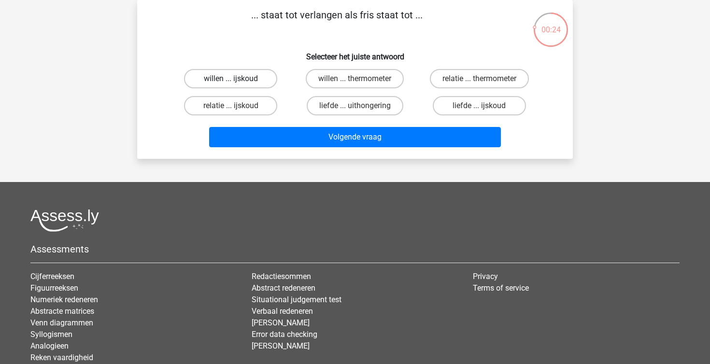
click at [275, 77] on label "willen ... ijskoud" at bounding box center [230, 78] width 93 height 19
click at [237, 79] on input "willen ... ijskoud" at bounding box center [234, 82] width 6 height 6
radio input "true"
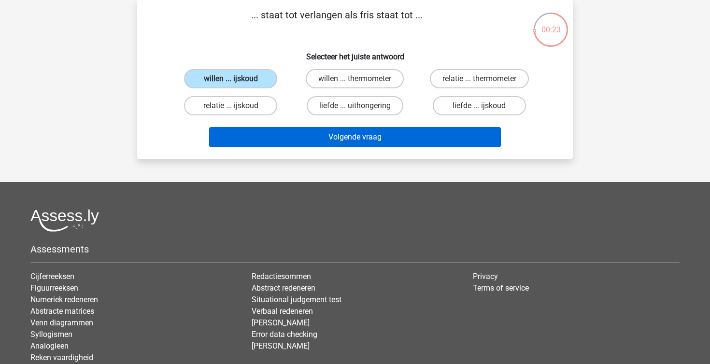
click at [331, 134] on button "Volgende vraag" at bounding box center [355, 137] width 292 height 20
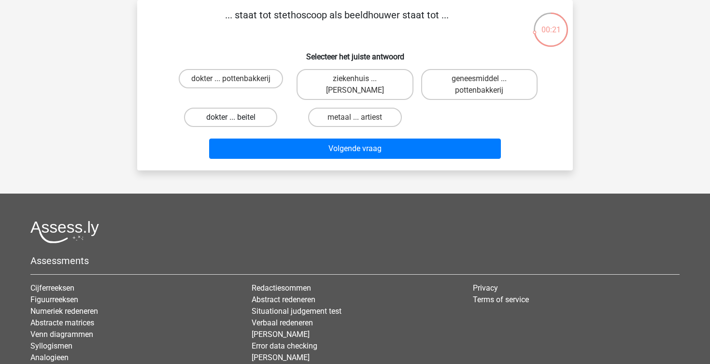
click at [252, 109] on label "dokter ... beitel" at bounding box center [230, 117] width 93 height 19
click at [237, 117] on input "dokter ... beitel" at bounding box center [234, 120] width 6 height 6
radio input "true"
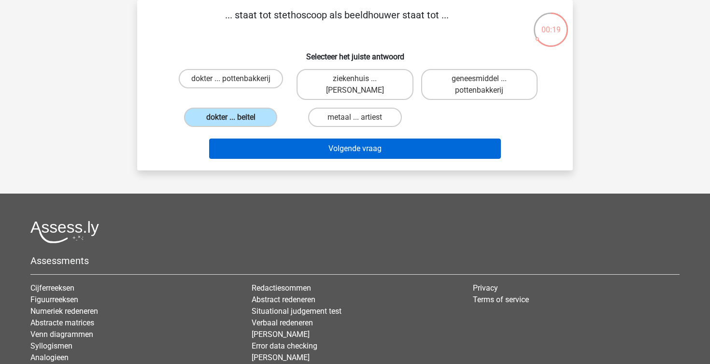
click at [309, 147] on button "Volgende vraag" at bounding box center [355, 149] width 292 height 20
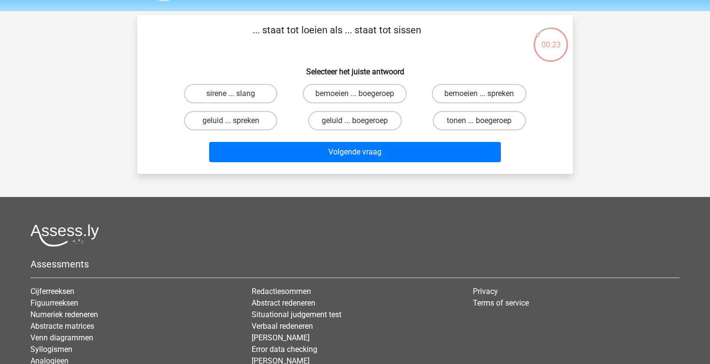
scroll to position [30, 0]
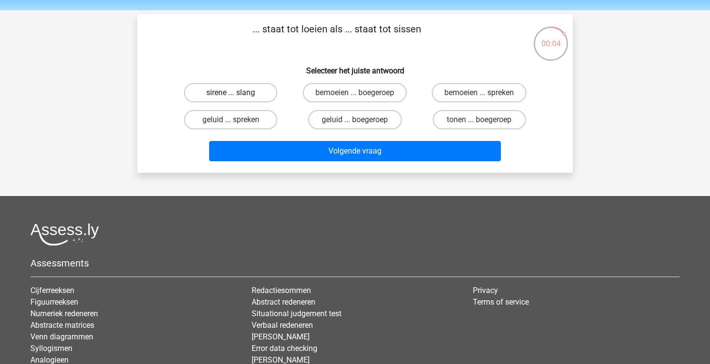
click at [256, 84] on label "sirene ... slang" at bounding box center [230, 92] width 93 height 19
click at [237, 93] on input "sirene ... slang" at bounding box center [234, 96] width 6 height 6
radio input "true"
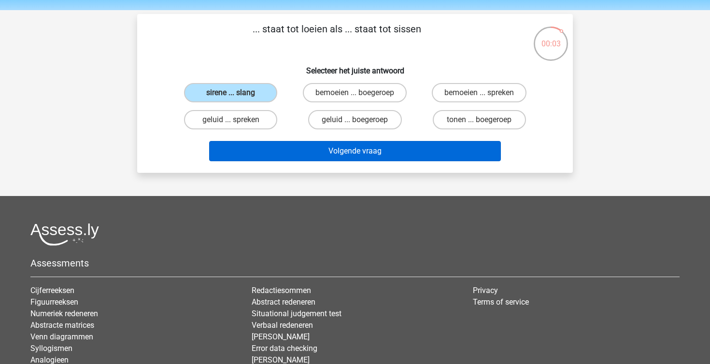
click at [335, 151] on button "Volgende vraag" at bounding box center [355, 151] width 292 height 20
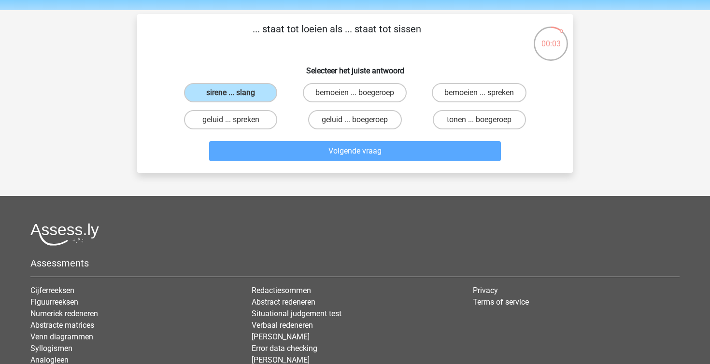
scroll to position [44, 0]
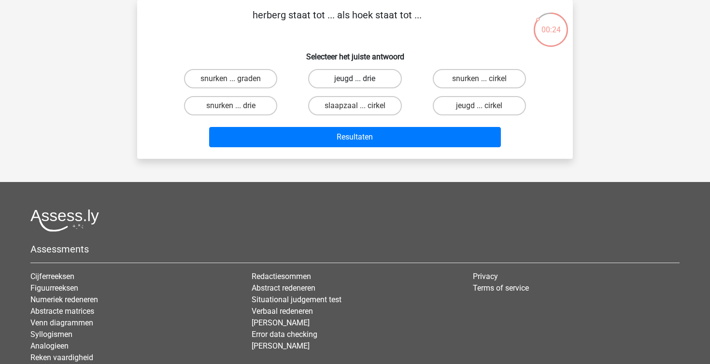
click at [370, 78] on label "jeugd ... drie" at bounding box center [354, 78] width 93 height 19
click at [361, 79] on input "jeugd ... drie" at bounding box center [358, 82] width 6 height 6
radio input "true"
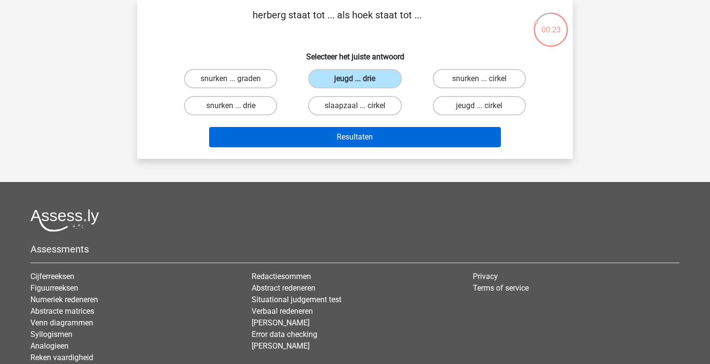
click at [388, 127] on button "Resultaten" at bounding box center [355, 137] width 292 height 20
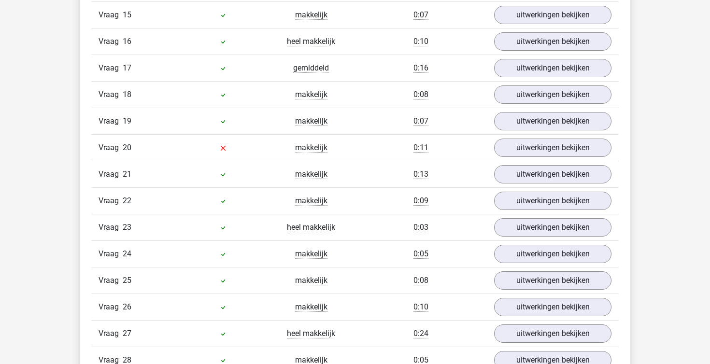
scroll to position [1204, 0]
click at [538, 150] on link "uitwerkingen bekijken" at bounding box center [553, 148] width 135 height 21
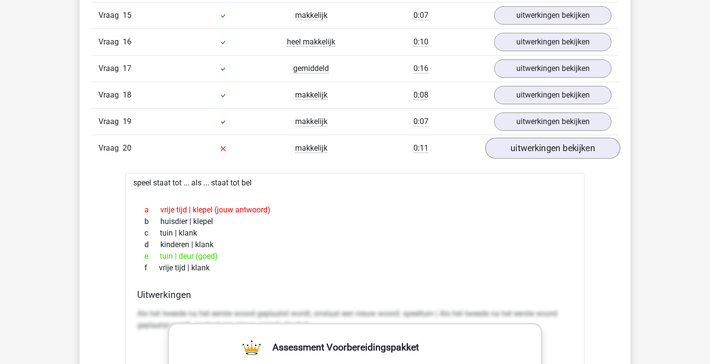
click at [538, 150] on link "uitwerkingen bekijken" at bounding box center [553, 148] width 135 height 21
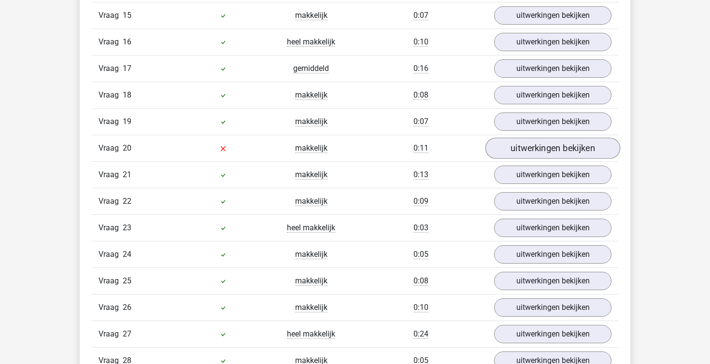
click at [538, 150] on link "uitwerkingen bekijken" at bounding box center [553, 148] width 135 height 21
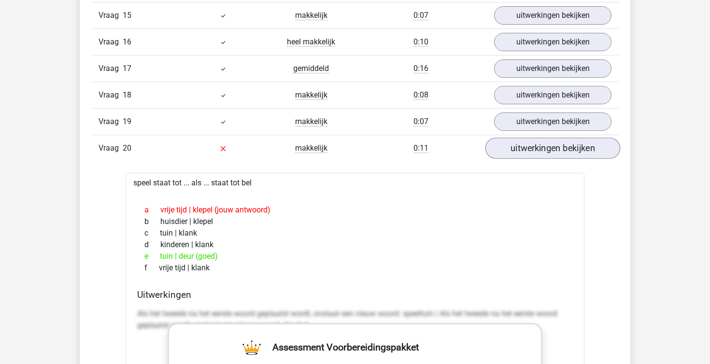
click at [538, 155] on link "uitwerkingen bekijken" at bounding box center [553, 148] width 135 height 21
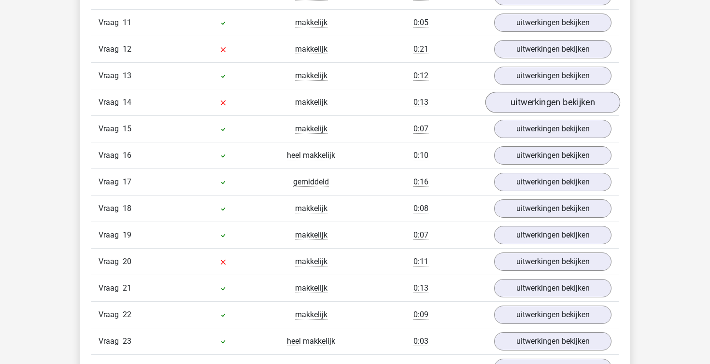
scroll to position [1090, 0]
click at [518, 99] on link "uitwerkingen bekijken" at bounding box center [553, 102] width 135 height 21
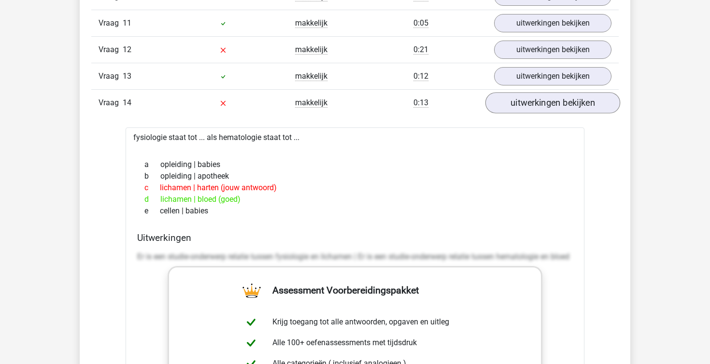
click at [518, 99] on link "uitwerkingen bekijken" at bounding box center [553, 102] width 135 height 21
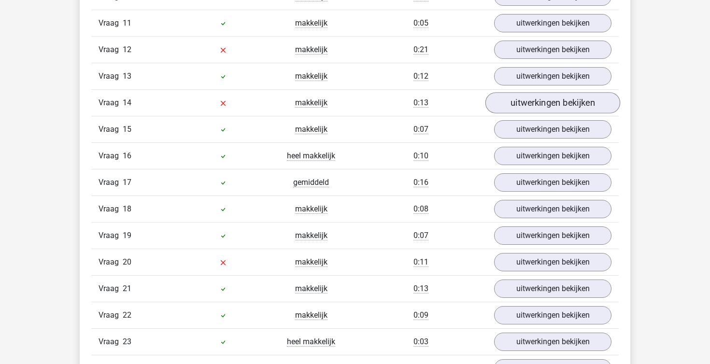
scroll to position [1068, 0]
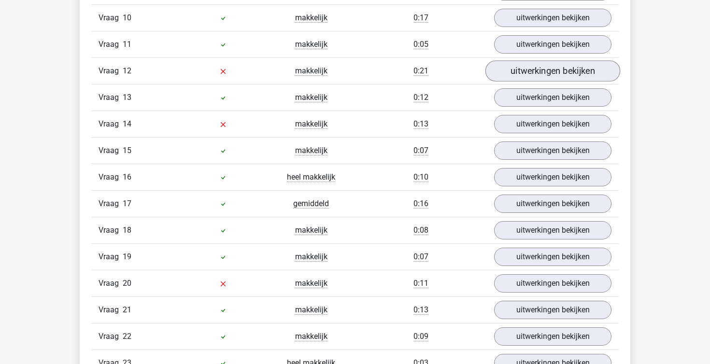
click at [523, 67] on link "uitwerkingen bekijken" at bounding box center [553, 70] width 135 height 21
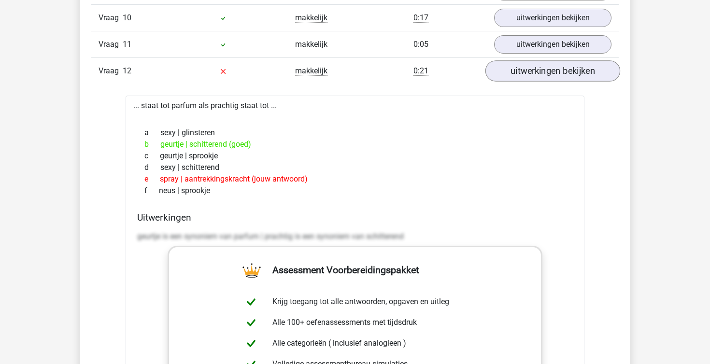
click at [523, 67] on link "uitwerkingen bekijken" at bounding box center [553, 70] width 135 height 21
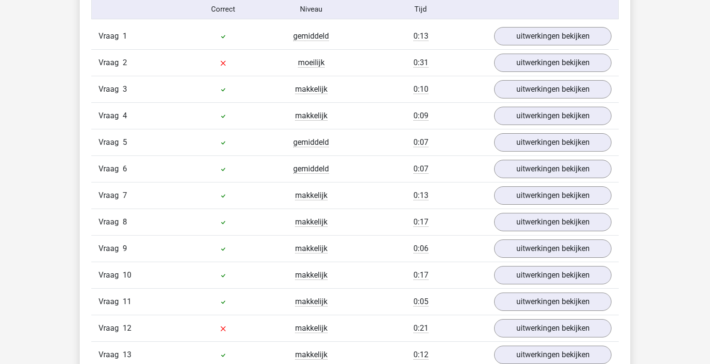
scroll to position [787, 0]
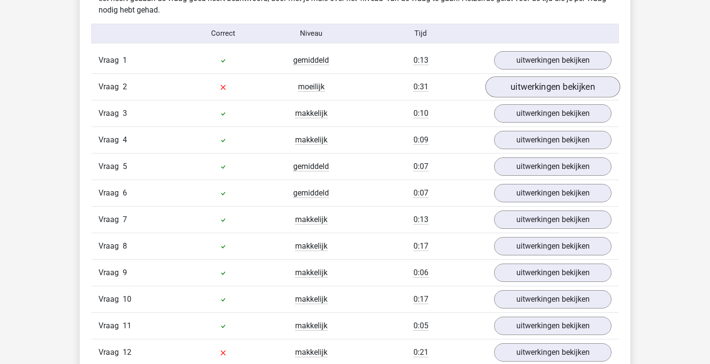
click at [528, 92] on link "uitwerkingen bekijken" at bounding box center [553, 86] width 135 height 21
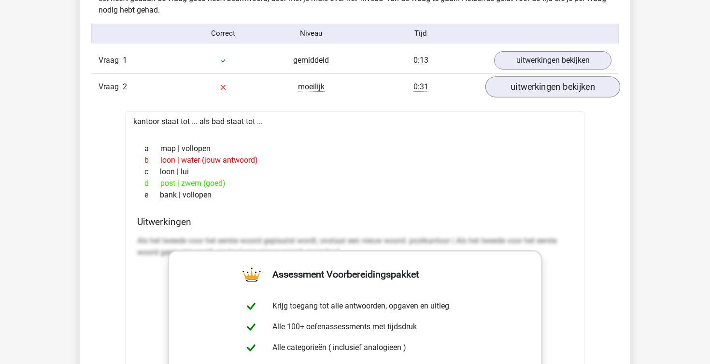
click at [528, 92] on link "uitwerkingen bekijken" at bounding box center [553, 86] width 135 height 21
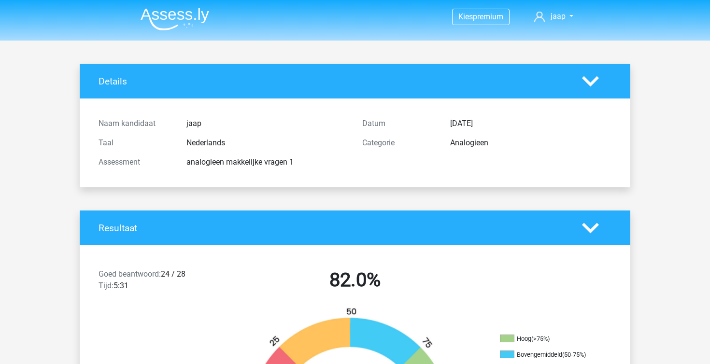
scroll to position [0, 0]
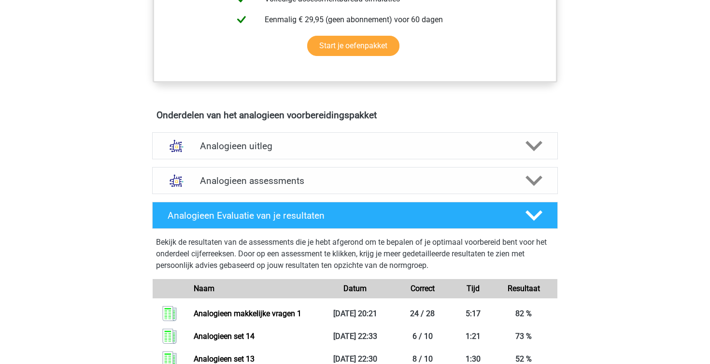
scroll to position [480, 0]
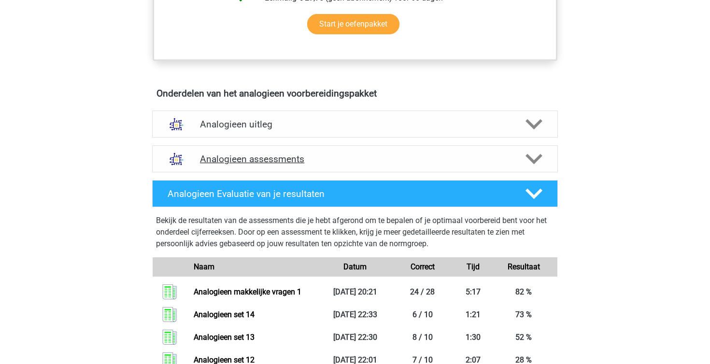
click at [183, 157] on img at bounding box center [176, 159] width 25 height 25
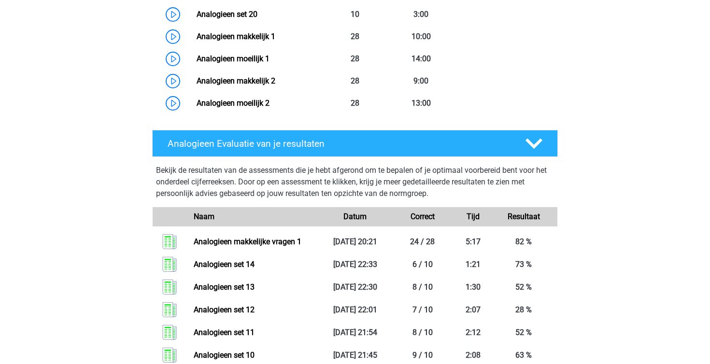
scroll to position [973, 0]
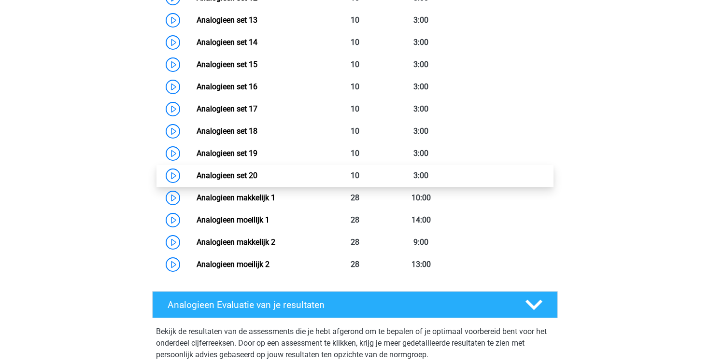
click at [217, 173] on link "Analogieen set 20" at bounding box center [227, 175] width 61 height 9
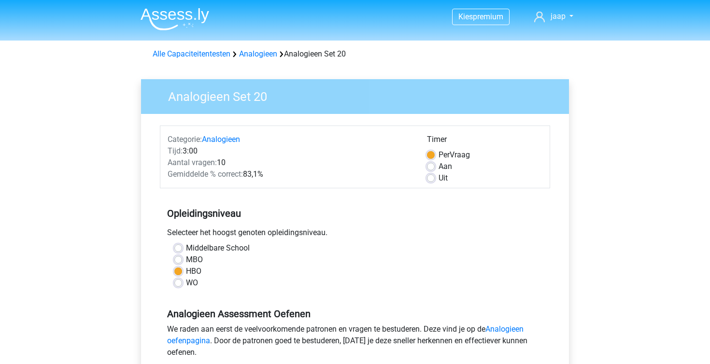
scroll to position [122, 0]
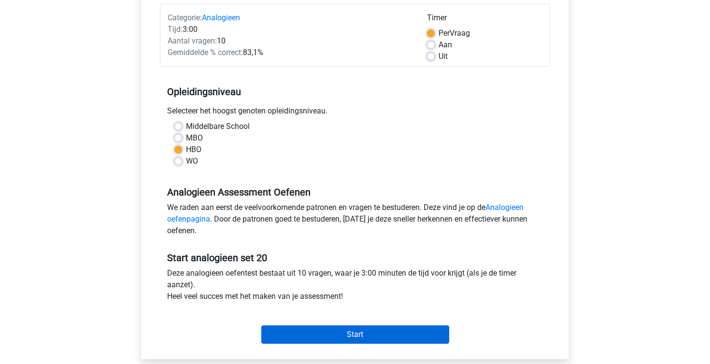
click at [347, 334] on input "Start" at bounding box center [355, 335] width 188 height 18
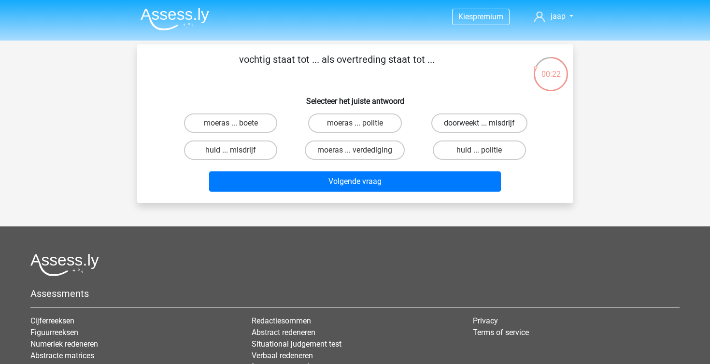
click at [445, 119] on label "doorweekt ... misdrijf" at bounding box center [479, 123] width 96 height 19
click at [479, 123] on input "doorweekt ... misdrijf" at bounding box center [482, 126] width 6 height 6
radio input "true"
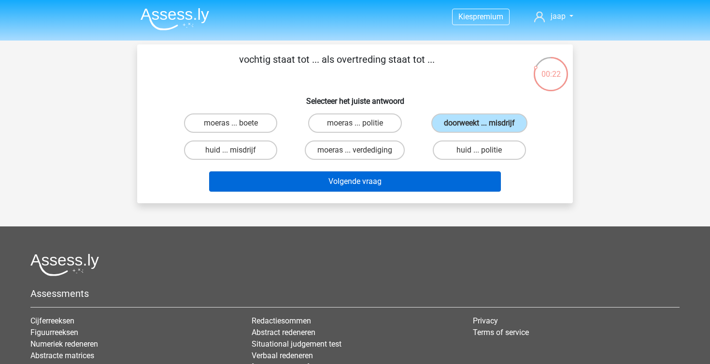
click at [403, 187] on button "Volgende vraag" at bounding box center [355, 182] width 292 height 20
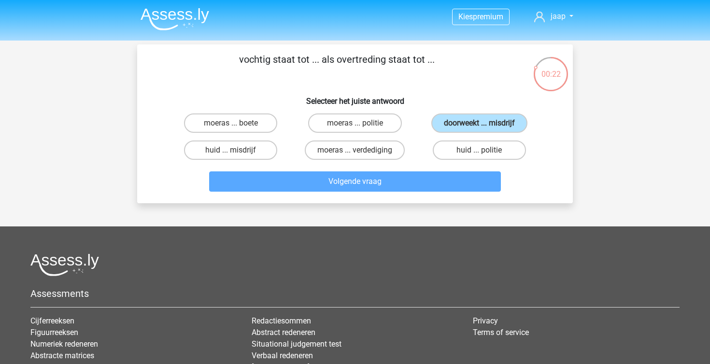
scroll to position [44, 0]
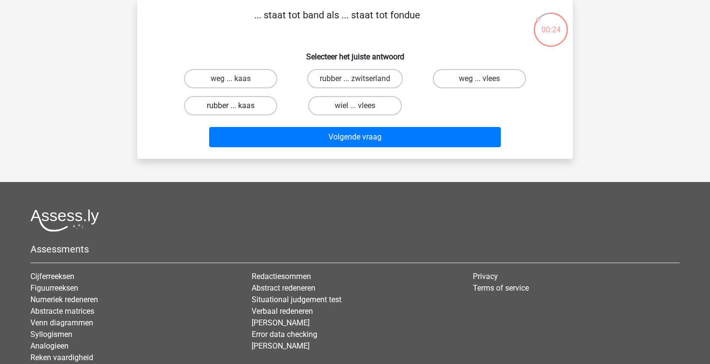
click at [269, 112] on label "rubber ... kaas" at bounding box center [230, 105] width 93 height 19
click at [237, 112] on input "rubber ... kaas" at bounding box center [234, 109] width 6 height 6
radio input "true"
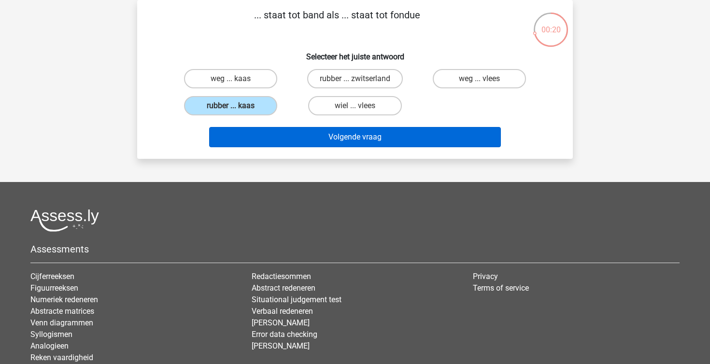
click at [315, 140] on button "Volgende vraag" at bounding box center [355, 137] width 292 height 20
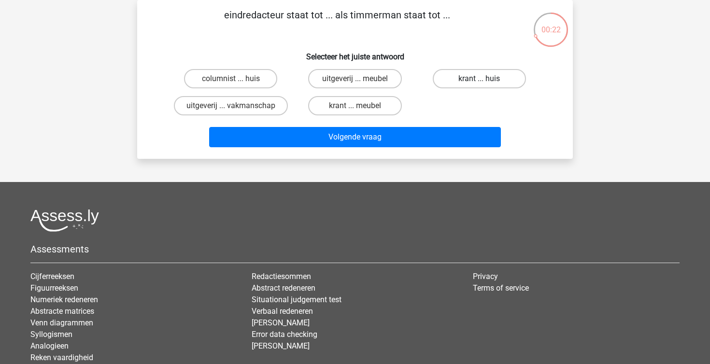
click at [470, 86] on label "krant ... huis" at bounding box center [479, 78] width 93 height 19
click at [479, 85] on input "krant ... huis" at bounding box center [482, 82] width 6 height 6
radio input "true"
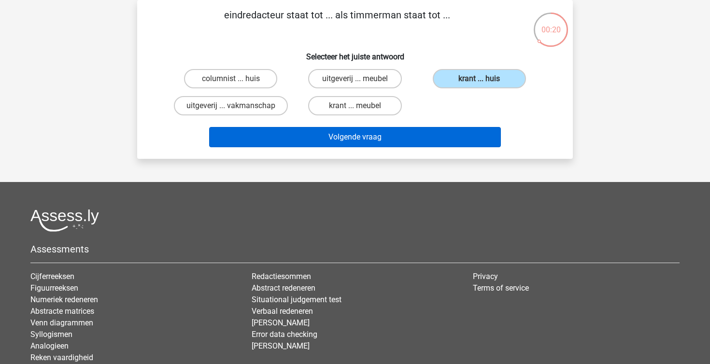
click at [430, 130] on button "Volgende vraag" at bounding box center [355, 137] width 292 height 20
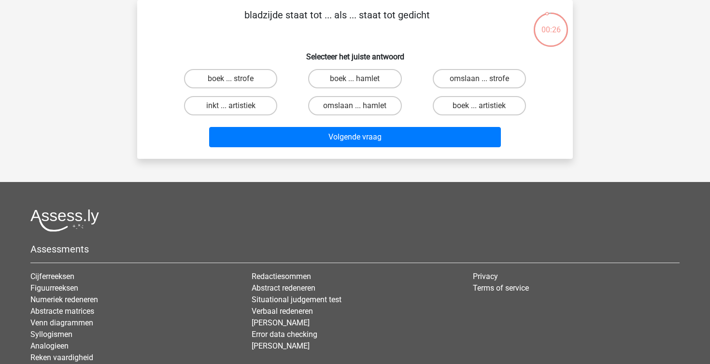
scroll to position [21, 0]
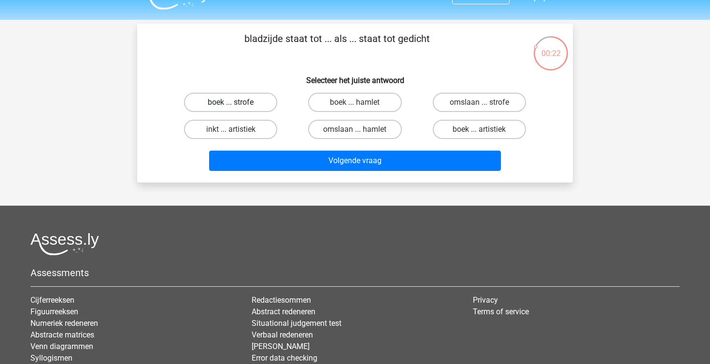
click at [270, 101] on label "boek ... strofe" at bounding box center [230, 102] width 93 height 19
click at [237, 102] on input "boek ... strofe" at bounding box center [234, 105] width 6 height 6
radio input "true"
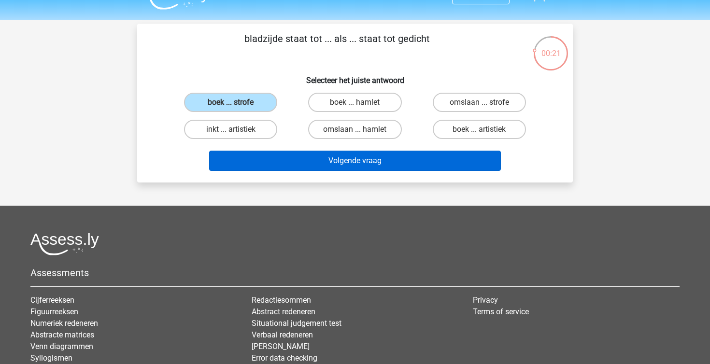
click at [336, 162] on button "Volgende vraag" at bounding box center [355, 161] width 292 height 20
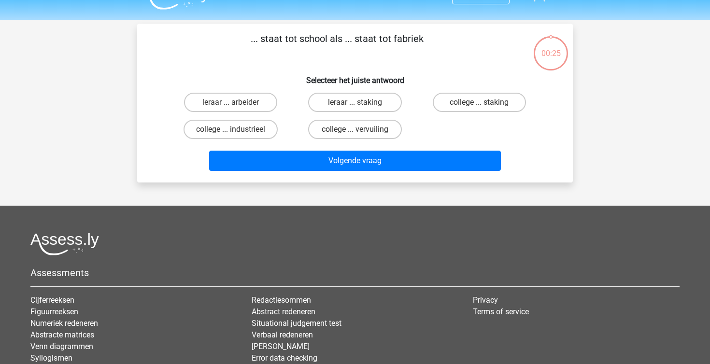
scroll to position [44, 0]
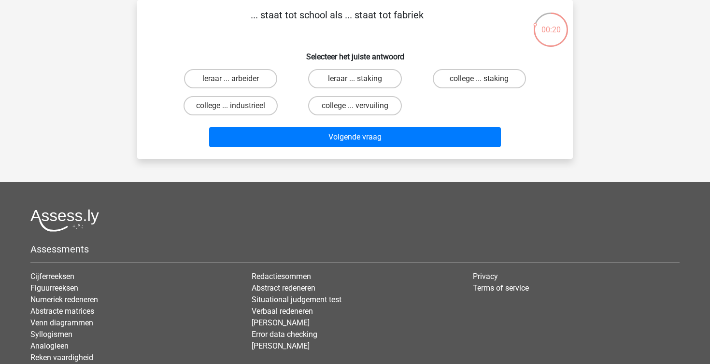
click at [252, 69] on div "leraar ... arbeider" at bounding box center [231, 78] width 124 height 27
click at [251, 74] on label "leraar ... arbeider" at bounding box center [230, 78] width 93 height 19
click at [237, 79] on input "leraar ... arbeider" at bounding box center [234, 82] width 6 height 6
radio input "true"
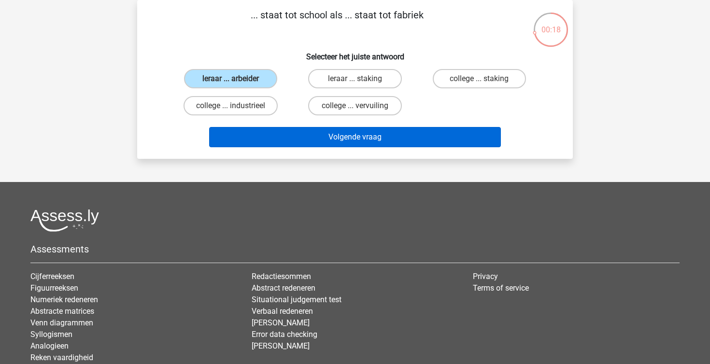
click at [344, 143] on button "Volgende vraag" at bounding box center [355, 137] width 292 height 20
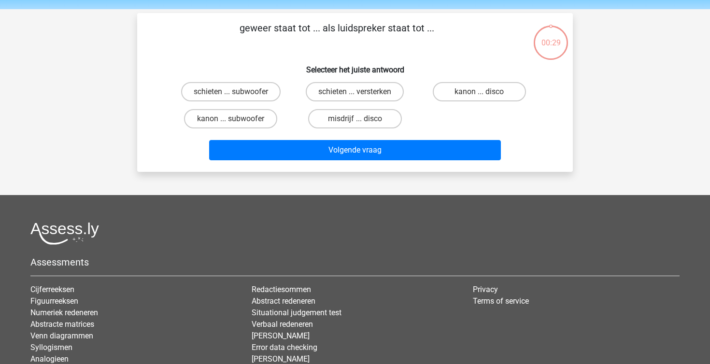
scroll to position [26, 0]
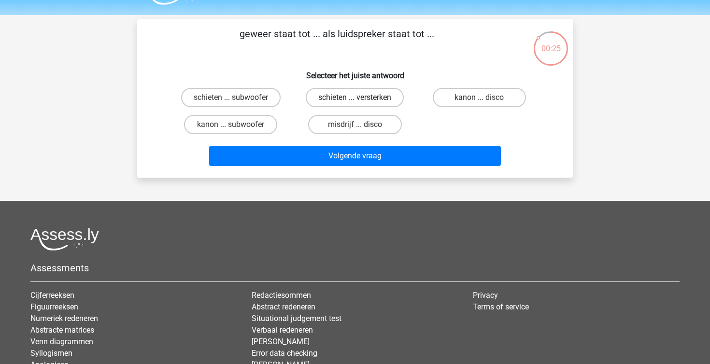
click at [352, 98] on label "schieten ... versterken" at bounding box center [355, 97] width 98 height 19
click at [355, 98] on input "schieten ... versterken" at bounding box center [358, 101] width 6 height 6
radio input "true"
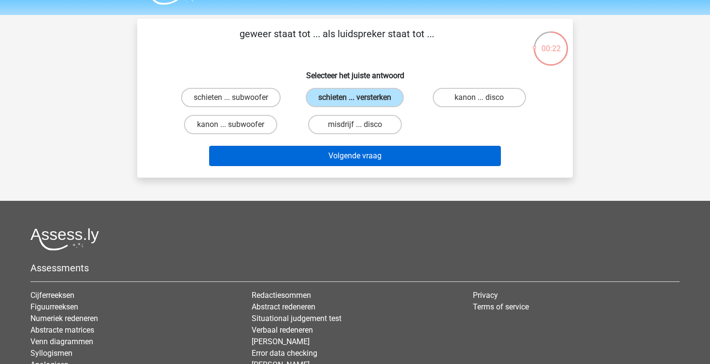
click at [394, 162] on button "Volgende vraag" at bounding box center [355, 156] width 292 height 20
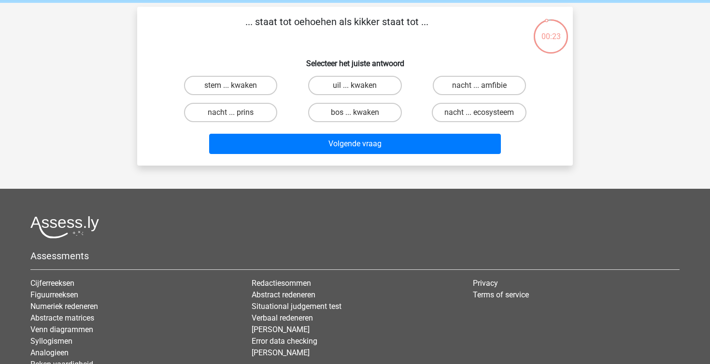
scroll to position [36, 0]
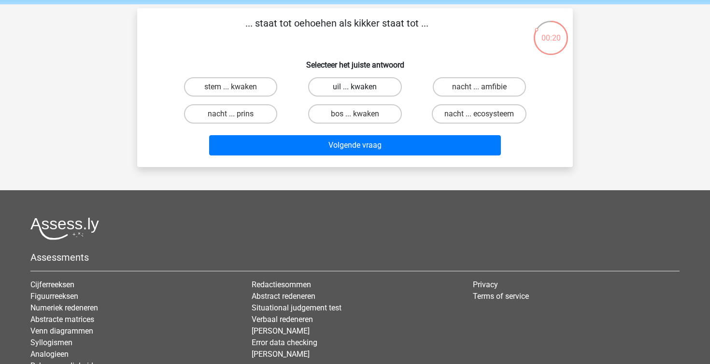
click at [379, 87] on label "uil ... kwaken" at bounding box center [354, 86] width 93 height 19
click at [361, 87] on input "uil ... kwaken" at bounding box center [358, 90] width 6 height 6
radio input "true"
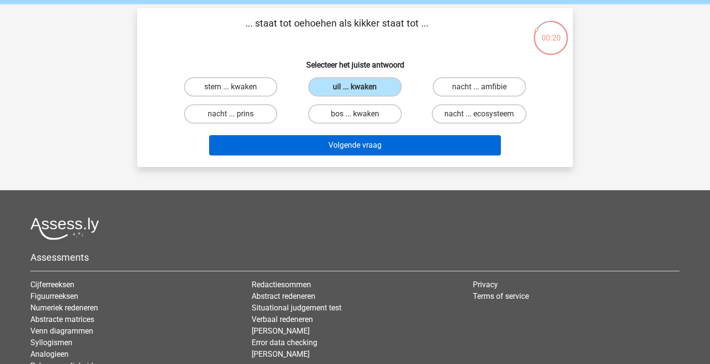
click at [391, 146] on button "Volgende vraag" at bounding box center [355, 145] width 292 height 20
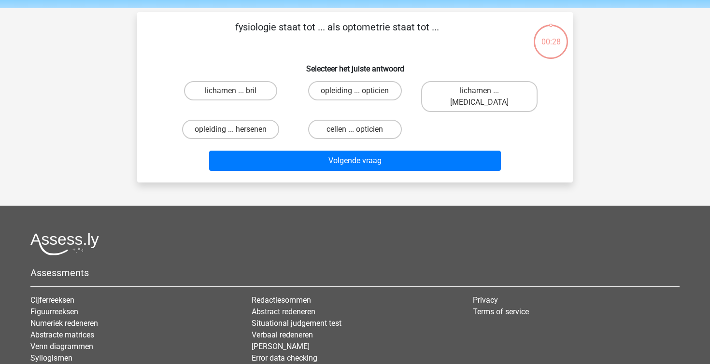
scroll to position [27, 0]
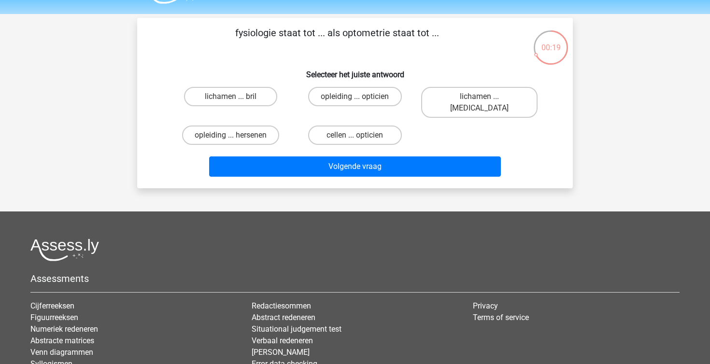
click at [468, 107] on div "lichamen ... ogen" at bounding box center [479, 102] width 124 height 39
click at [470, 92] on label "lichamen ... ogen" at bounding box center [479, 102] width 116 height 31
click at [479, 97] on input "lichamen ... ogen" at bounding box center [482, 100] width 6 height 6
radio input "true"
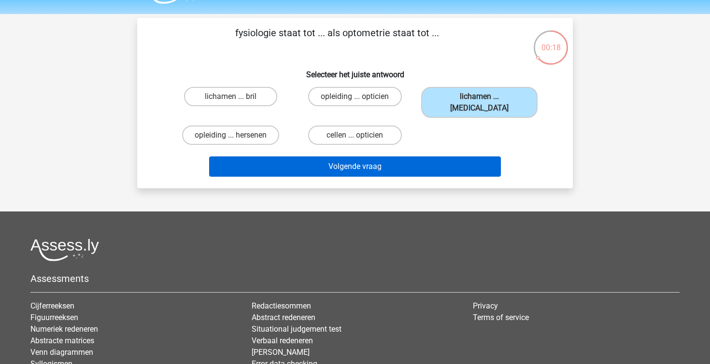
click at [413, 159] on button "Volgende vraag" at bounding box center [355, 167] width 292 height 20
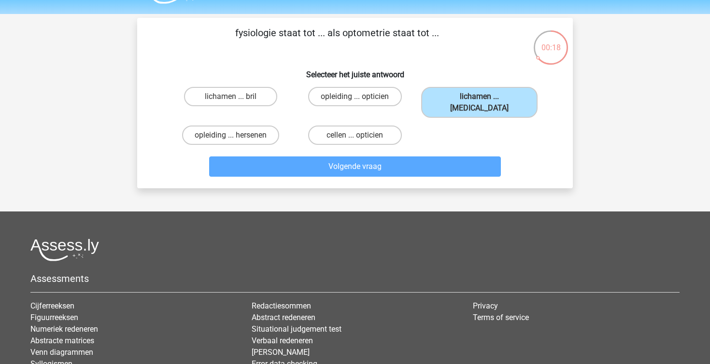
scroll to position [44, 0]
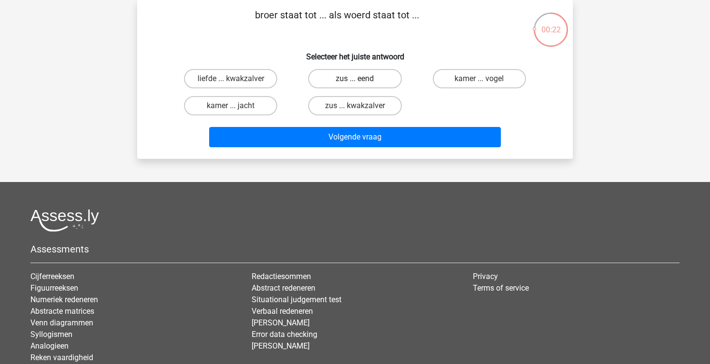
click at [357, 78] on label "zus ... eend" at bounding box center [354, 78] width 93 height 19
click at [357, 79] on input "zus ... eend" at bounding box center [358, 82] width 6 height 6
radio input "true"
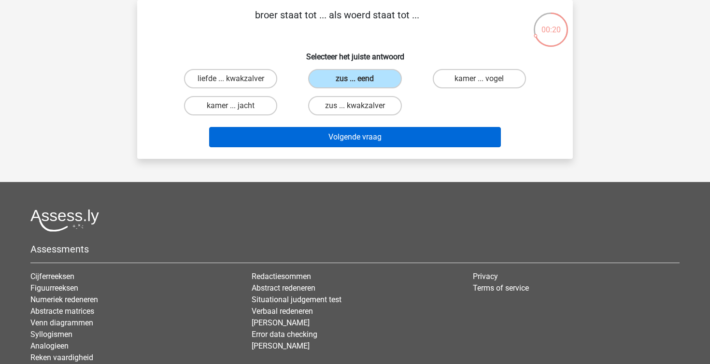
click at [396, 133] on button "Volgende vraag" at bounding box center [355, 137] width 292 height 20
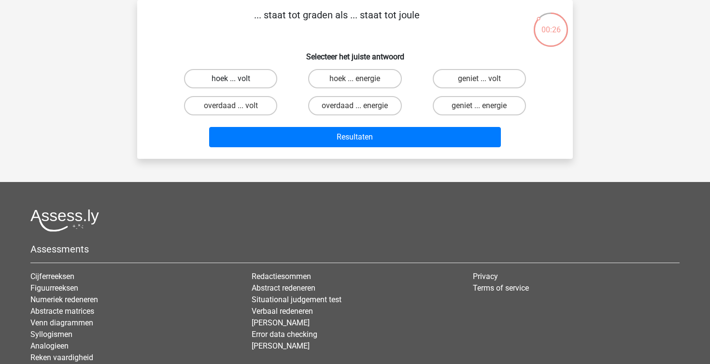
click at [225, 85] on label "hoek ... volt" at bounding box center [230, 78] width 93 height 19
click at [231, 85] on input "hoek ... volt" at bounding box center [234, 82] width 6 height 6
radio input "true"
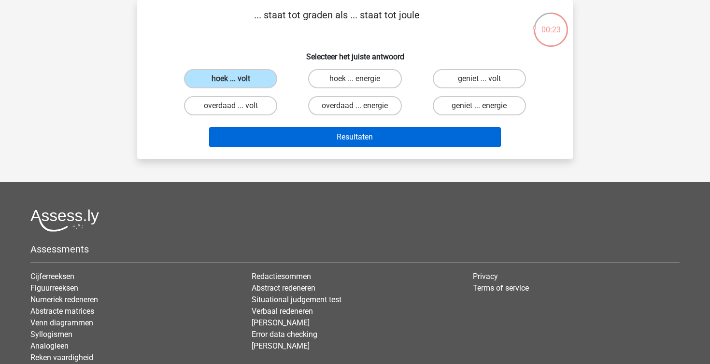
click at [336, 144] on button "Resultaten" at bounding box center [355, 137] width 292 height 20
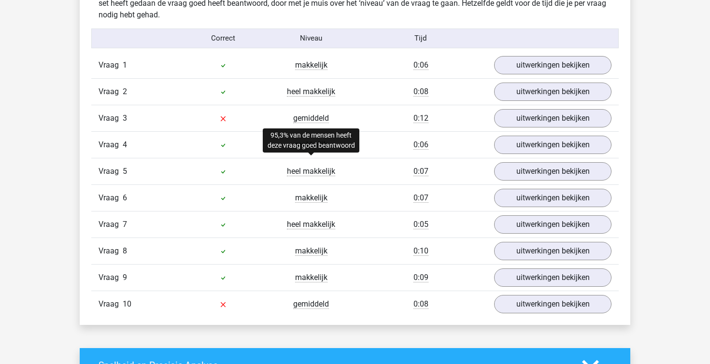
scroll to position [802, 0]
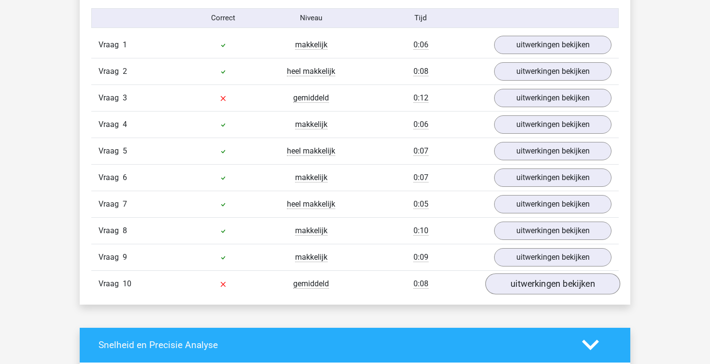
click at [501, 290] on link "uitwerkingen bekijken" at bounding box center [553, 283] width 135 height 21
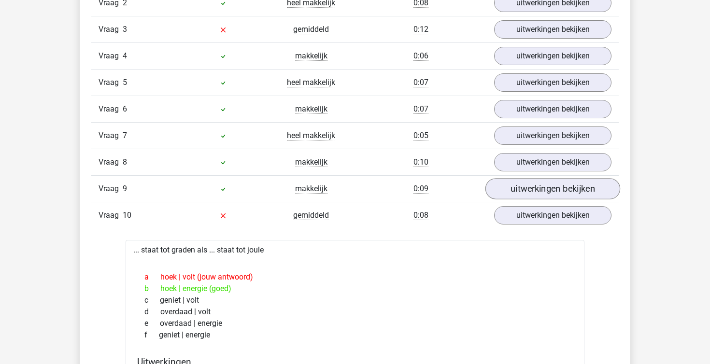
scroll to position [867, 0]
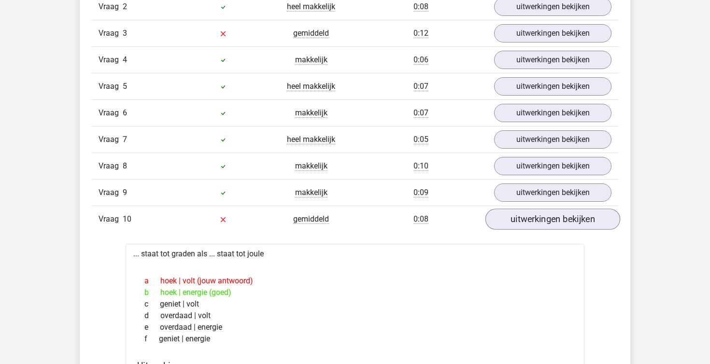
click at [548, 220] on link "uitwerkingen bekijken" at bounding box center [553, 219] width 135 height 21
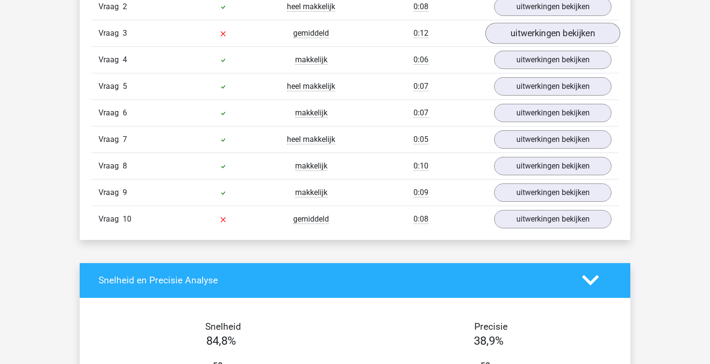
click at [532, 38] on link "uitwerkingen bekijken" at bounding box center [553, 33] width 135 height 21
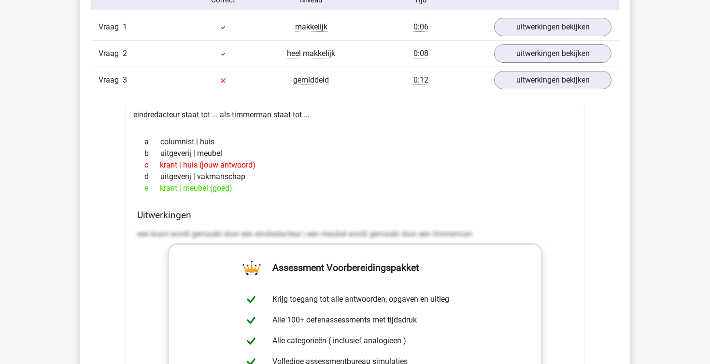
scroll to position [817, 0]
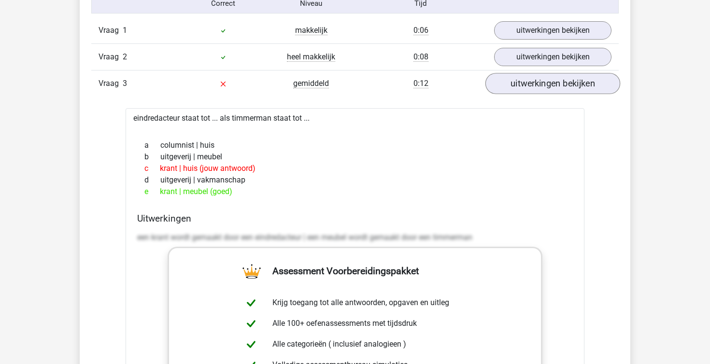
click at [530, 87] on link "uitwerkingen bekijken" at bounding box center [553, 83] width 135 height 21
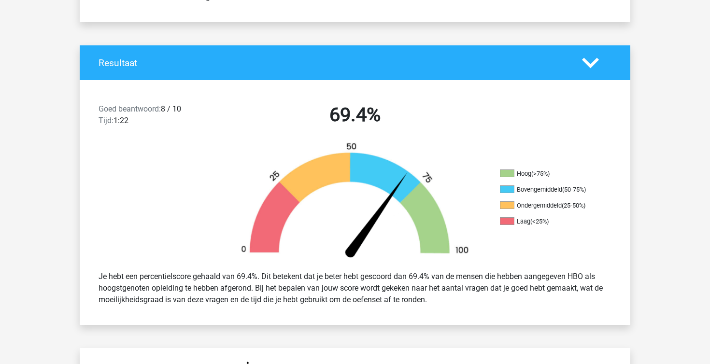
scroll to position [170, 0]
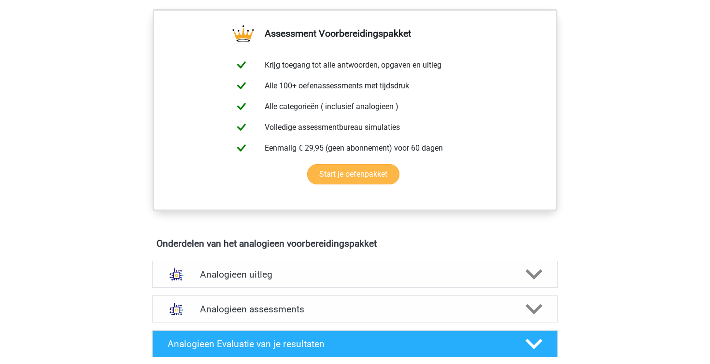
scroll to position [340, 0]
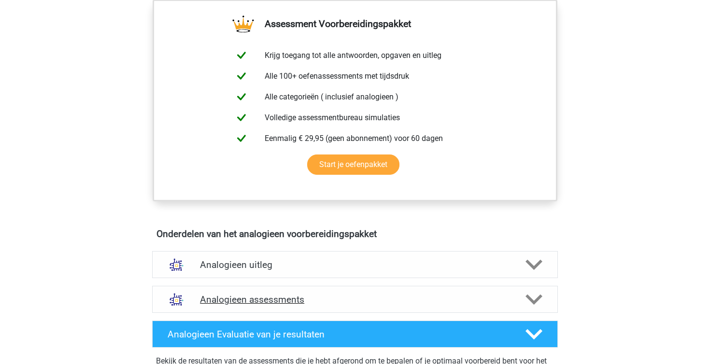
click at [274, 297] on h4 "Analogieen assessments" at bounding box center [355, 299] width 310 height 11
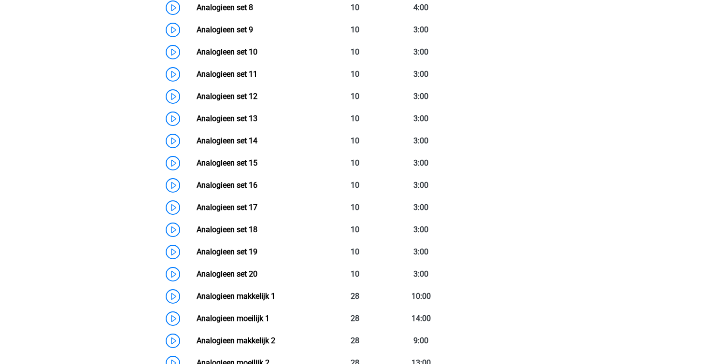
scroll to position [910, 0]
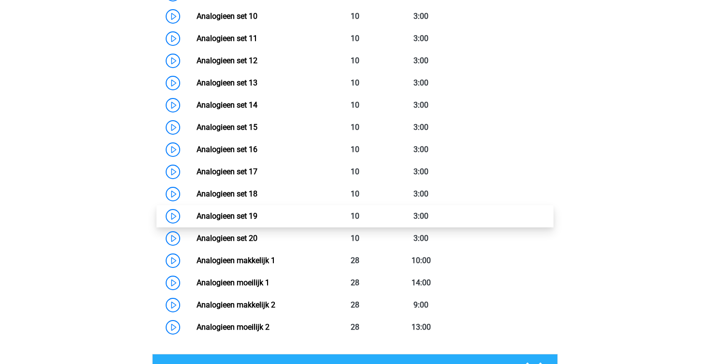
click at [258, 217] on link "Analogieen set 19" at bounding box center [227, 216] width 61 height 9
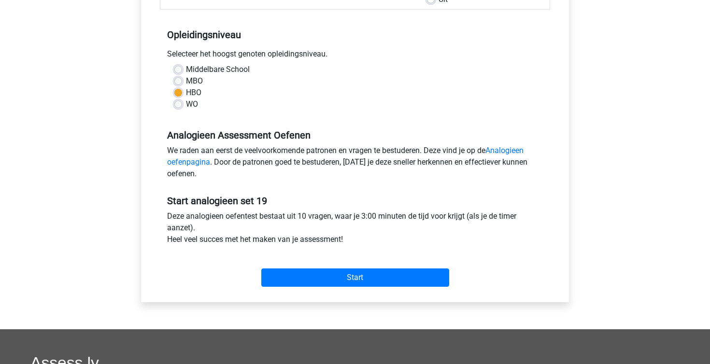
scroll to position [399, 0]
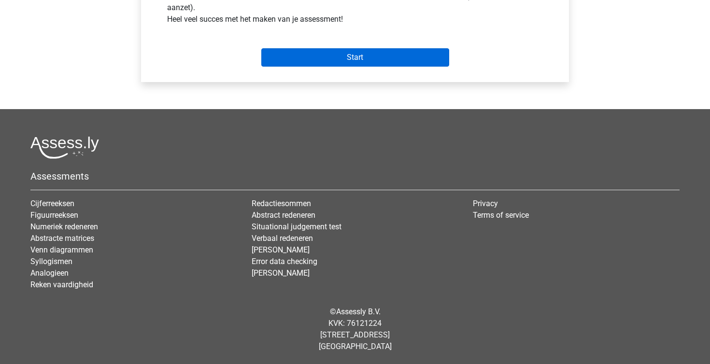
click at [365, 59] on input "Start" at bounding box center [355, 57] width 188 height 18
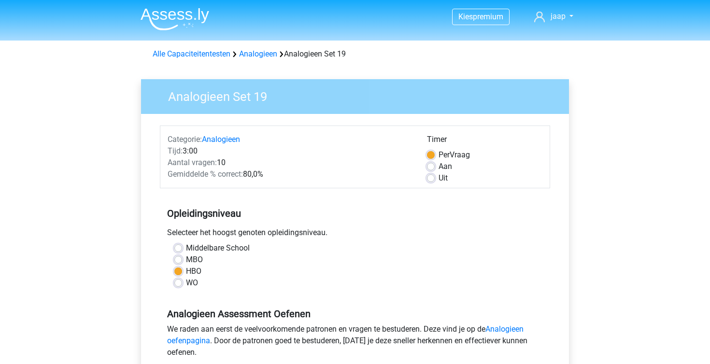
scroll to position [0, 0]
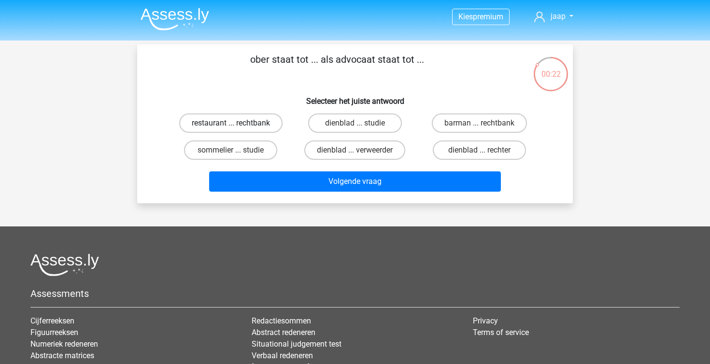
click at [266, 124] on label "restaurant ... rechtbank" at bounding box center [230, 123] width 103 height 19
click at [237, 124] on input "restaurant ... rechtbank" at bounding box center [234, 126] width 6 height 6
radio input "true"
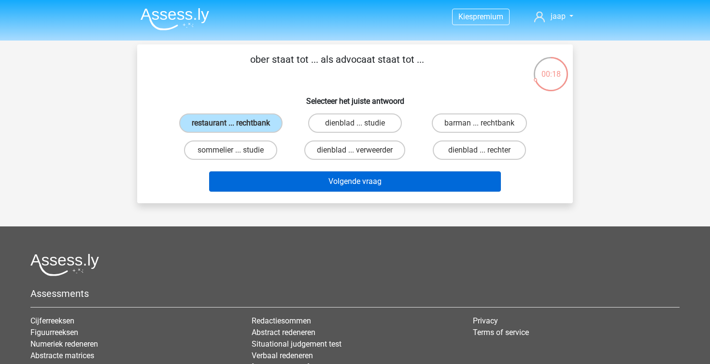
click at [313, 183] on button "Volgende vraag" at bounding box center [355, 182] width 292 height 20
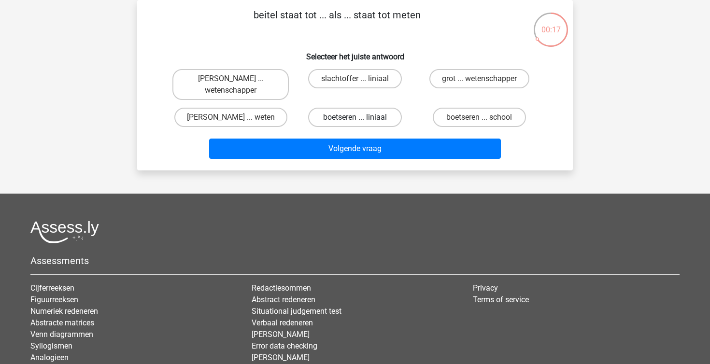
click at [360, 115] on label "boetseren ... liniaal" at bounding box center [354, 117] width 93 height 19
click at [360, 117] on input "boetseren ... liniaal" at bounding box center [358, 120] width 6 height 6
radio input "true"
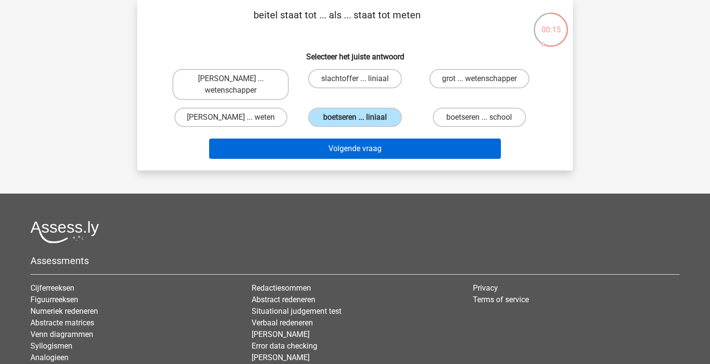
click at [402, 158] on button "Volgende vraag" at bounding box center [355, 149] width 292 height 20
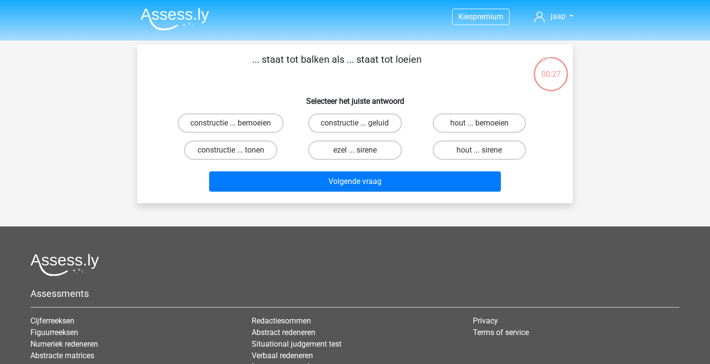
scroll to position [0, 0]
click at [388, 119] on label "constructie ... geluid" at bounding box center [354, 123] width 93 height 19
click at [361, 123] on input "constructie ... geluid" at bounding box center [358, 126] width 6 height 6
radio input "true"
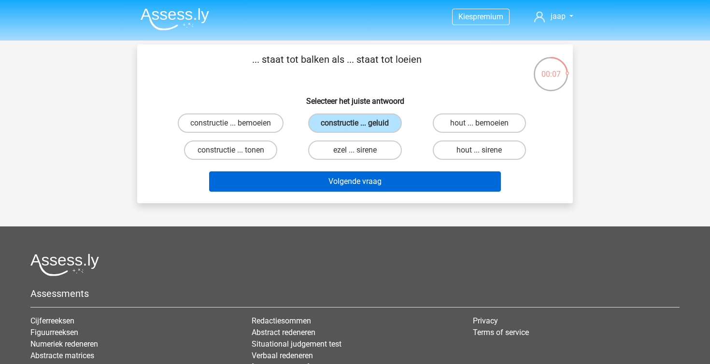
click at [346, 187] on button "Volgende vraag" at bounding box center [355, 182] width 292 height 20
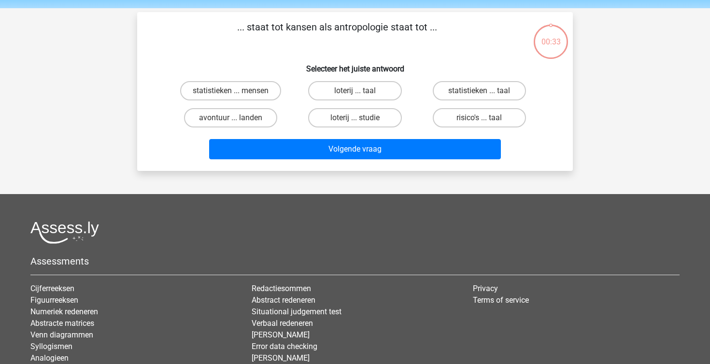
scroll to position [31, 0]
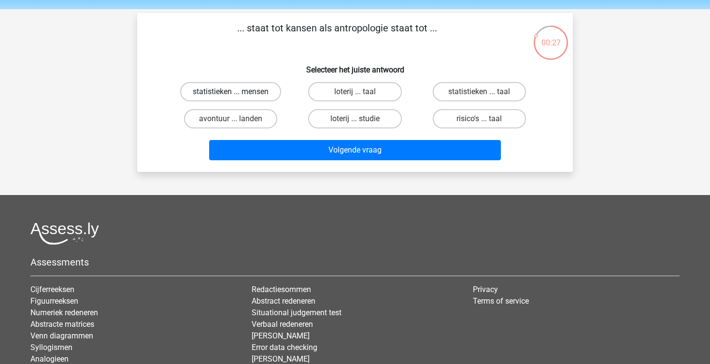
click at [265, 91] on label "statistieken ... mensen" at bounding box center [230, 91] width 101 height 19
click at [237, 92] on input "statistieken ... mensen" at bounding box center [234, 95] width 6 height 6
radio input "true"
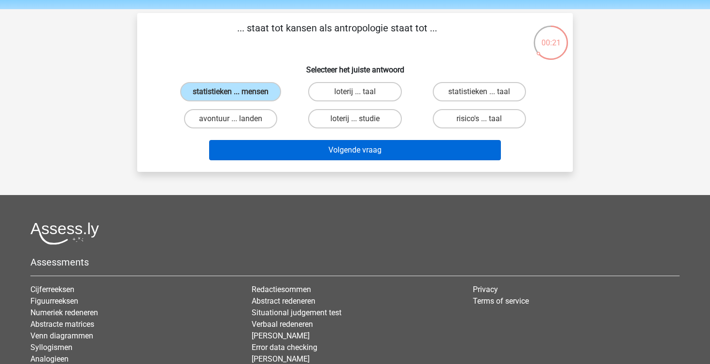
click at [338, 154] on button "Volgende vraag" at bounding box center [355, 150] width 292 height 20
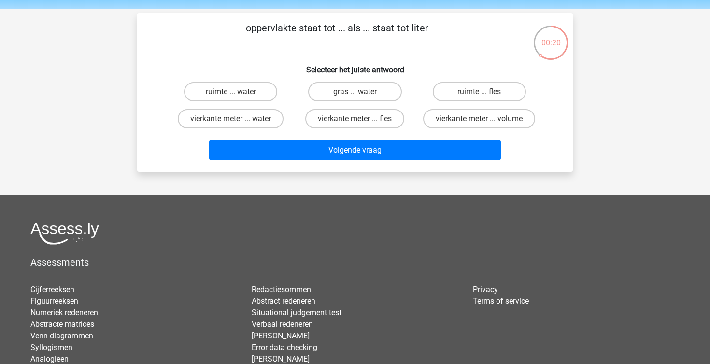
scroll to position [44, 0]
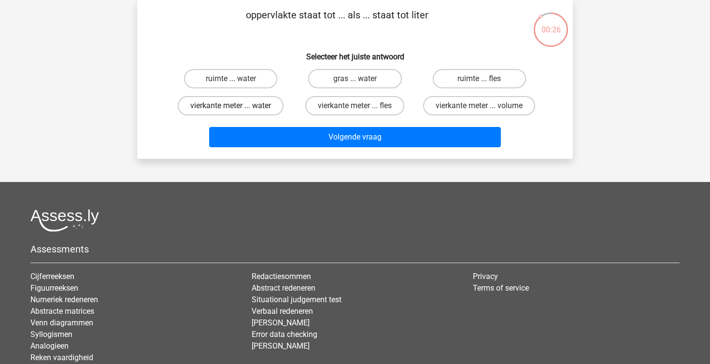
click at [276, 101] on label "vierkante meter ... water" at bounding box center [231, 105] width 106 height 19
click at [237, 106] on input "vierkante meter ... water" at bounding box center [234, 109] width 6 height 6
radio input "true"
click at [466, 111] on label "vierkante meter ... volume" at bounding box center [479, 105] width 112 height 19
click at [479, 111] on input "vierkante meter ... volume" at bounding box center [482, 109] width 6 height 6
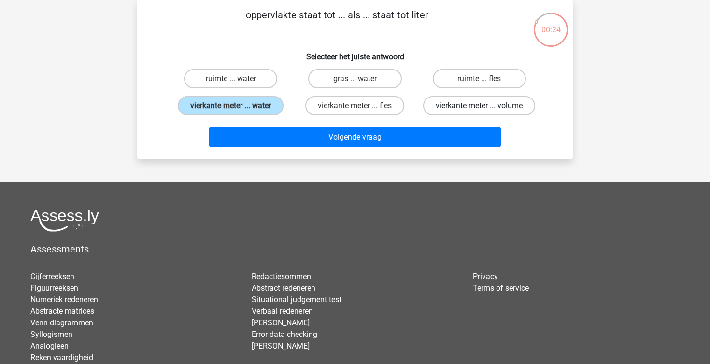
radio input "true"
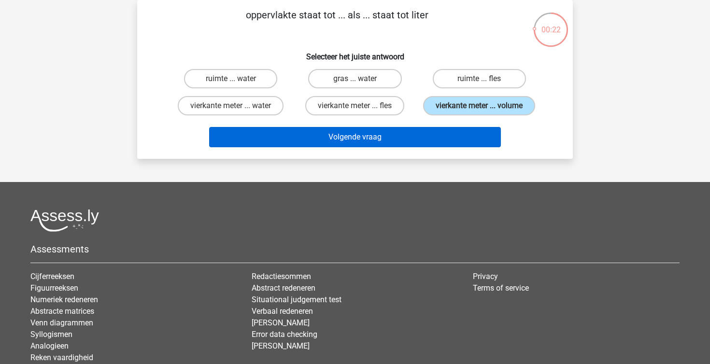
click at [391, 147] on button "Volgende vraag" at bounding box center [355, 137] width 292 height 20
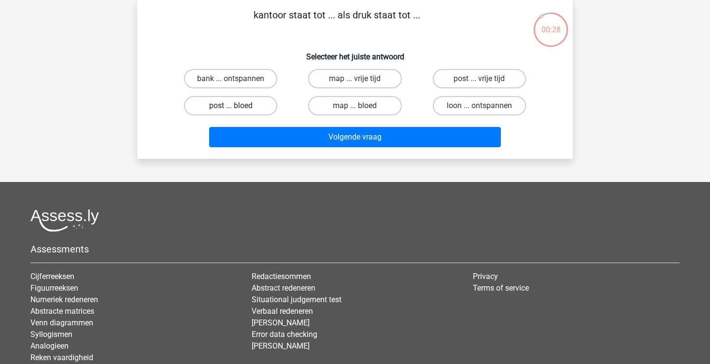
click at [259, 100] on label "post ... bloed" at bounding box center [230, 105] width 93 height 19
click at [237, 106] on input "post ... bloed" at bounding box center [234, 109] width 6 height 6
radio input "true"
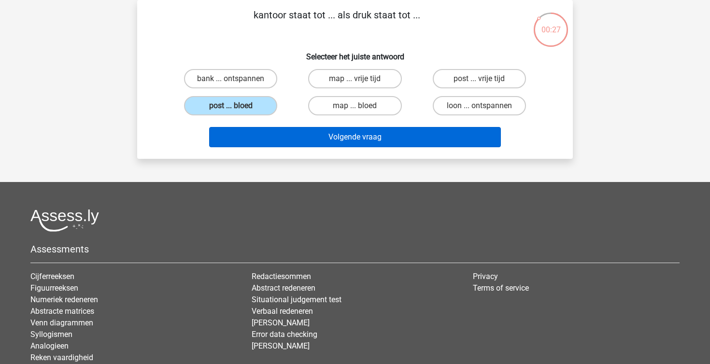
click at [323, 137] on button "Volgende vraag" at bounding box center [355, 137] width 292 height 20
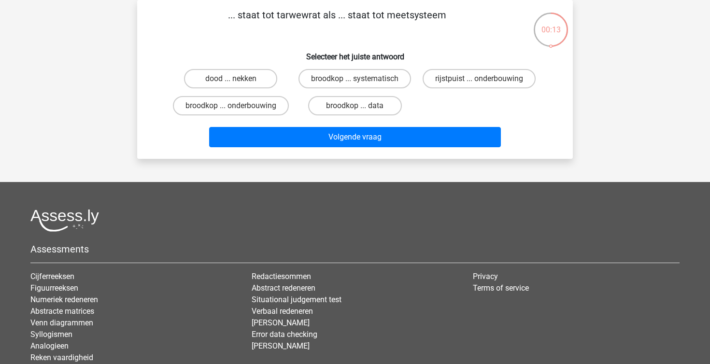
click at [289, 88] on div "broodkop ... data" at bounding box center [231, 78] width 116 height 19
click at [349, 110] on label "broodkop ... data" at bounding box center [354, 105] width 93 height 19
click at [355, 110] on input "broodkop ... data" at bounding box center [358, 109] width 6 height 6
radio input "true"
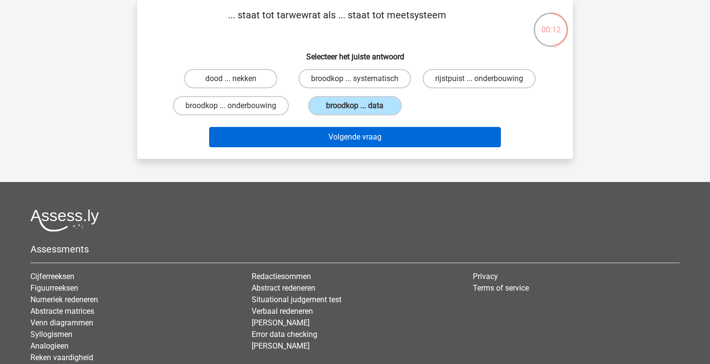
click at [349, 147] on button "Volgende vraag" at bounding box center [355, 137] width 292 height 20
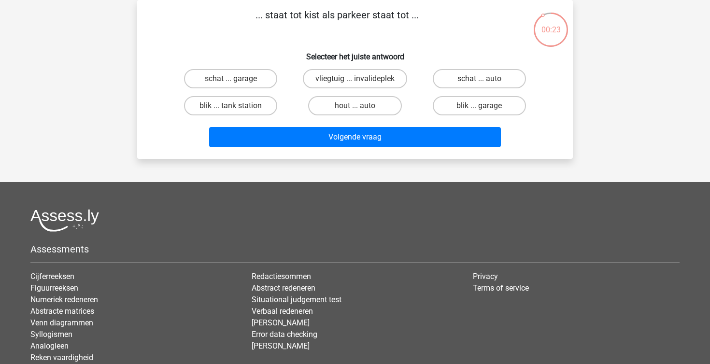
click at [268, 66] on div "schat ... garage" at bounding box center [231, 78] width 124 height 27
click at [265, 78] on label "schat ... garage" at bounding box center [230, 78] width 93 height 19
click at [237, 79] on input "schat ... garage" at bounding box center [234, 82] width 6 height 6
radio input "true"
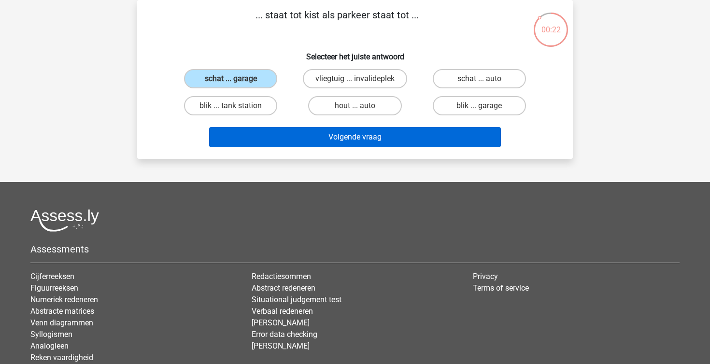
click at [326, 131] on button "Volgende vraag" at bounding box center [355, 137] width 292 height 20
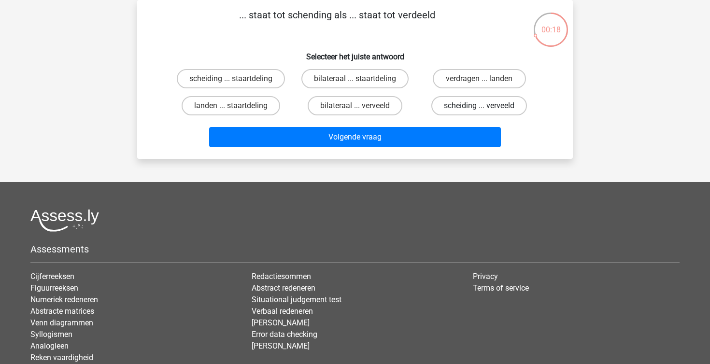
click at [457, 109] on label "scheiding ... verveeld" at bounding box center [479, 105] width 96 height 19
click at [479, 109] on input "scheiding ... verveeld" at bounding box center [482, 109] width 6 height 6
radio input "true"
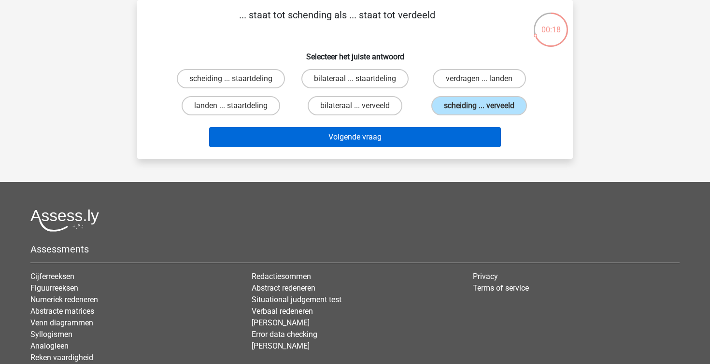
click at [408, 134] on button "Volgende vraag" at bounding box center [355, 137] width 292 height 20
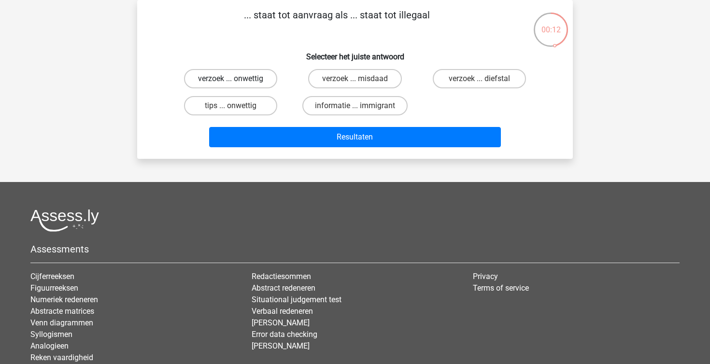
click at [249, 81] on label "verzoek ... onwettig" at bounding box center [230, 78] width 93 height 19
click at [237, 81] on input "verzoek ... onwettig" at bounding box center [234, 82] width 6 height 6
radio input "true"
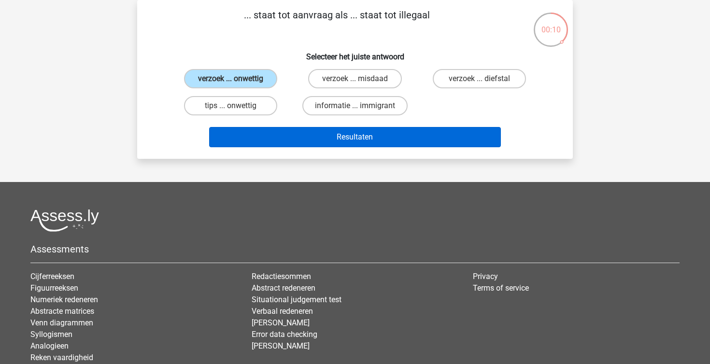
click at [323, 144] on button "Resultaten" at bounding box center [355, 137] width 292 height 20
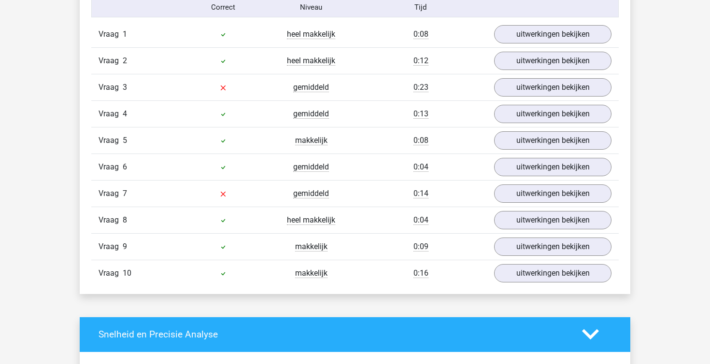
scroll to position [793, 0]
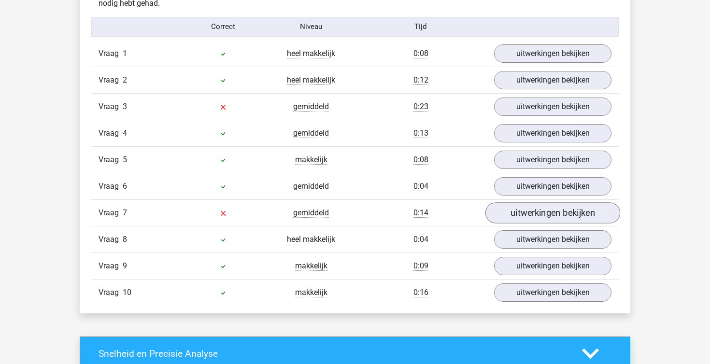
click at [516, 216] on link "uitwerkingen bekijken" at bounding box center [553, 212] width 135 height 21
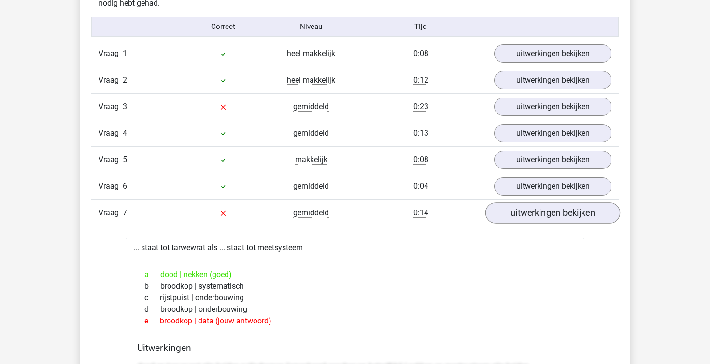
click at [516, 216] on link "uitwerkingen bekijken" at bounding box center [553, 212] width 135 height 21
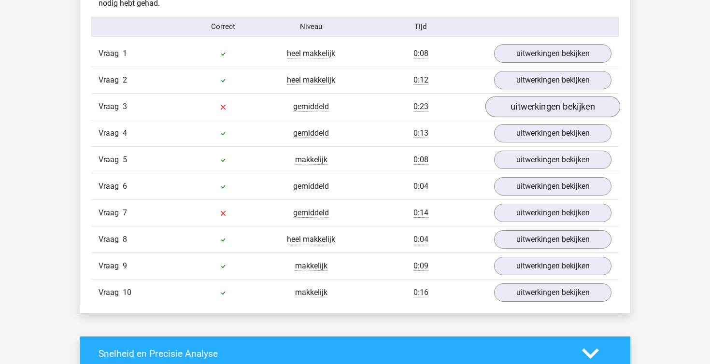
click at [520, 105] on link "uitwerkingen bekijken" at bounding box center [553, 106] width 135 height 21
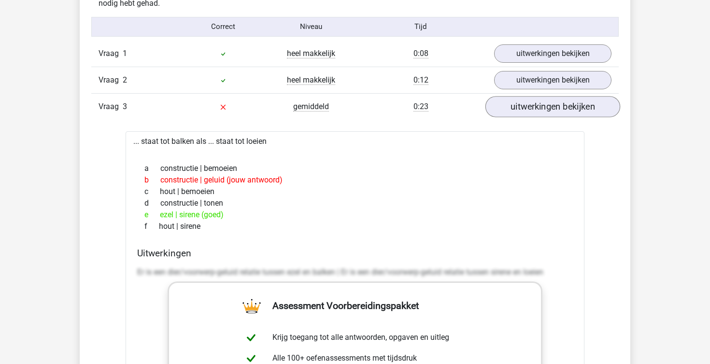
click at [520, 105] on link "uitwerkingen bekijken" at bounding box center [553, 106] width 135 height 21
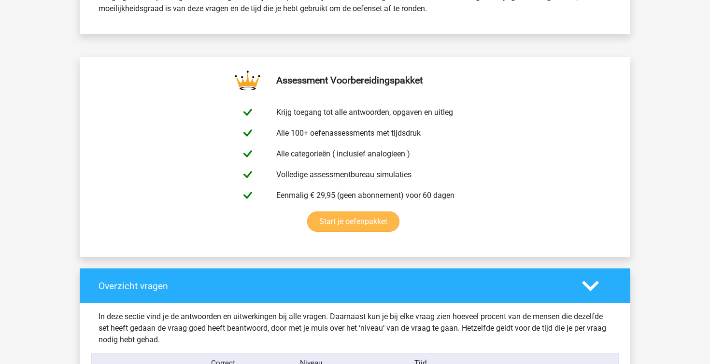
scroll to position [451, 0]
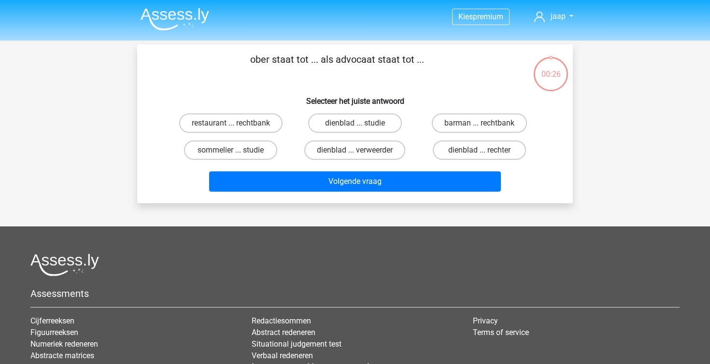
scroll to position [44, 0]
